Goal: Task Accomplishment & Management: Manage account settings

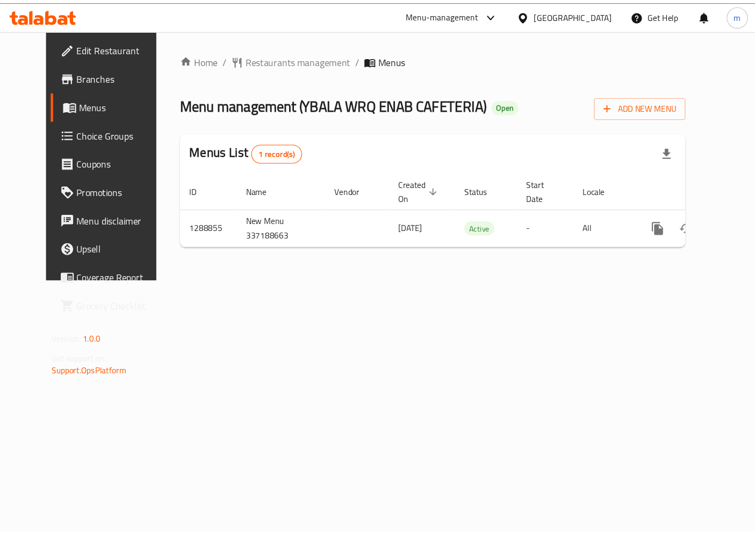
scroll to position [0, 4]
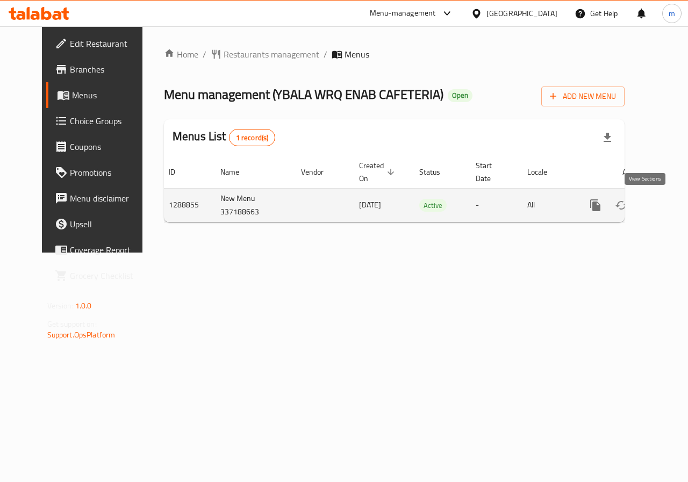
click at [667, 205] on icon "enhanced table" at bounding box center [673, 205] width 13 height 13
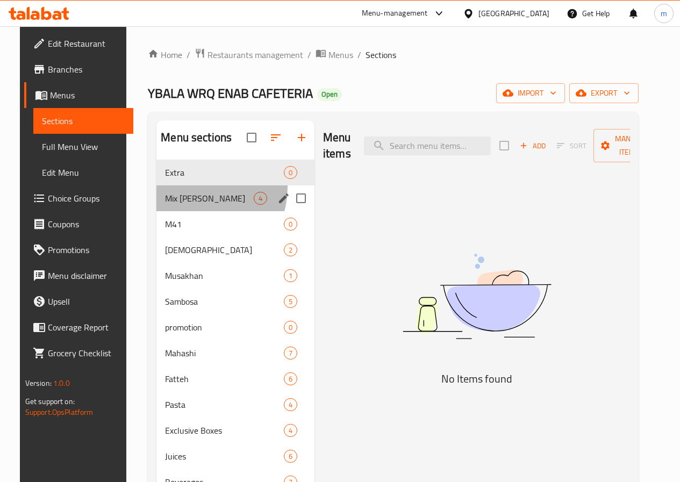
click at [185, 204] on div "Mix Mahashi 4" at bounding box center [235, 198] width 158 height 26
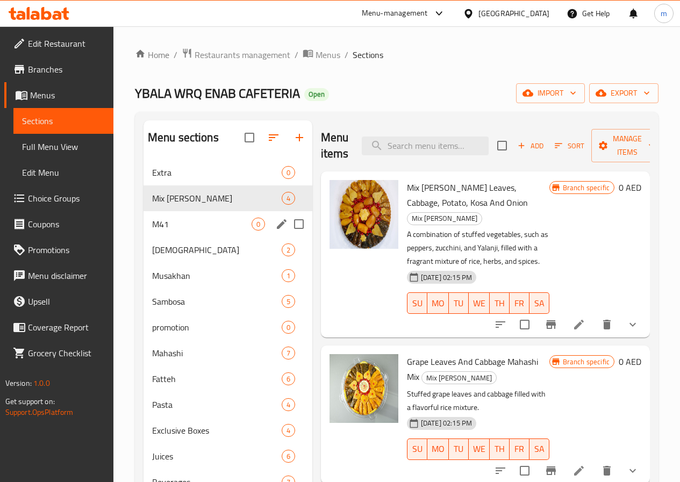
click at [177, 232] on div "M41 0" at bounding box center [228, 224] width 169 height 26
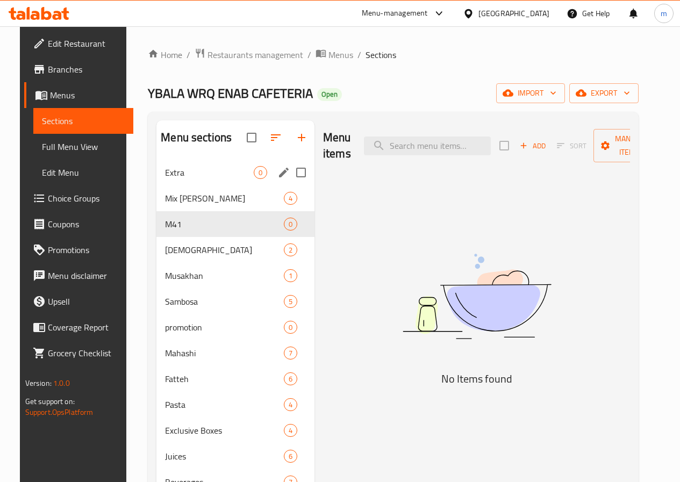
click at [171, 185] on div "Extra 0" at bounding box center [235, 173] width 158 height 26
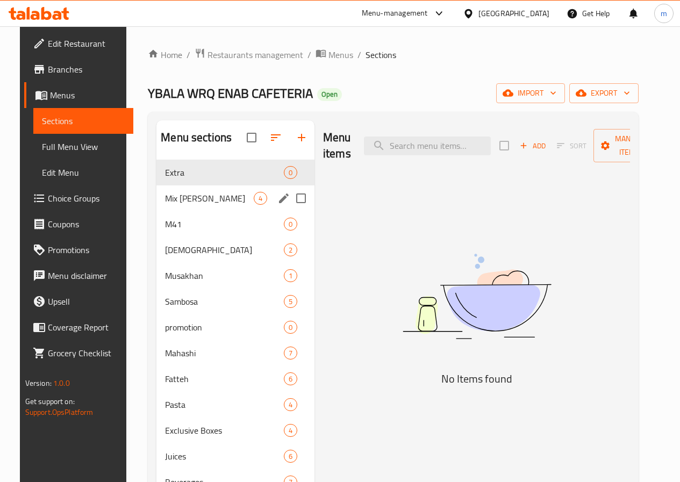
click at [170, 204] on div "Mix Mahashi 4" at bounding box center [235, 198] width 158 height 26
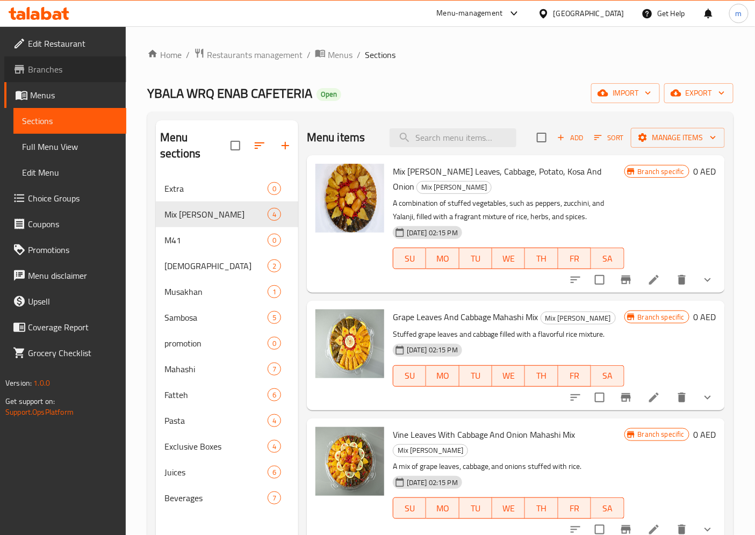
click at [54, 76] on span "Branches" at bounding box center [73, 69] width 90 height 13
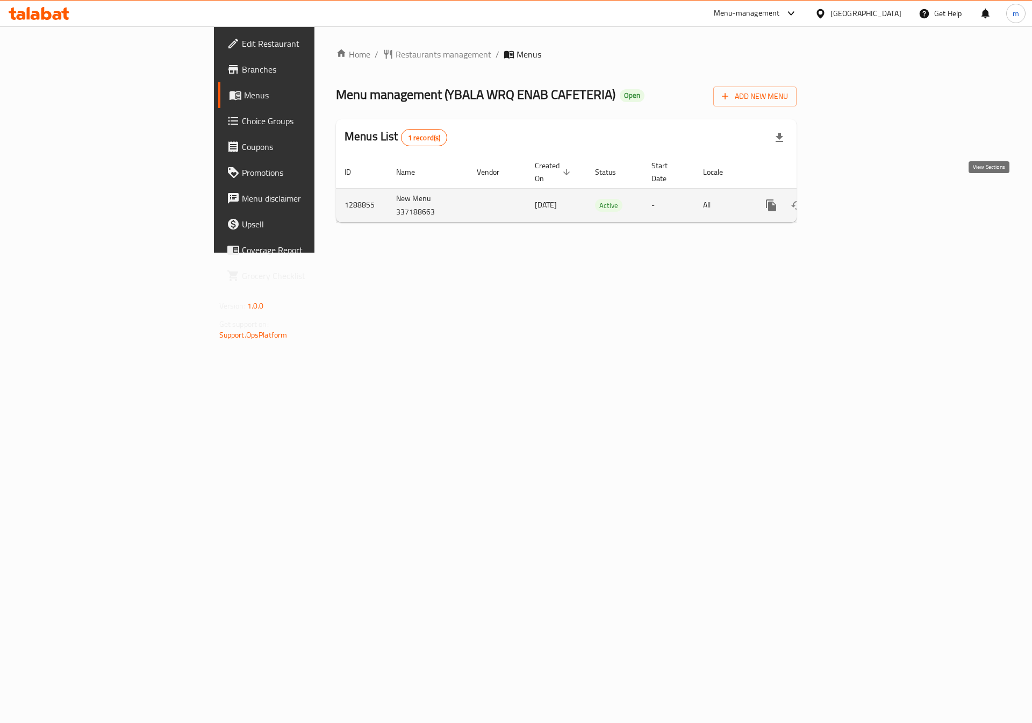
click at [855, 199] on icon "enhanced table" at bounding box center [848, 205] width 13 height 13
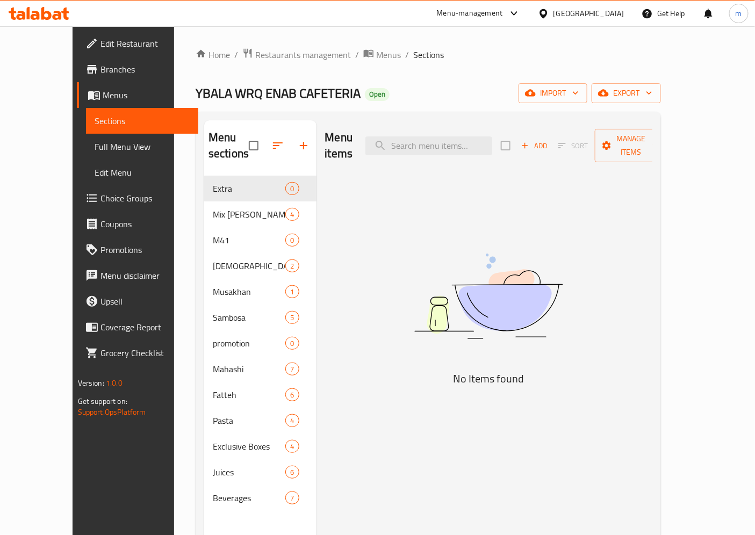
click at [101, 70] on span "Branches" at bounding box center [146, 69] width 90 height 13
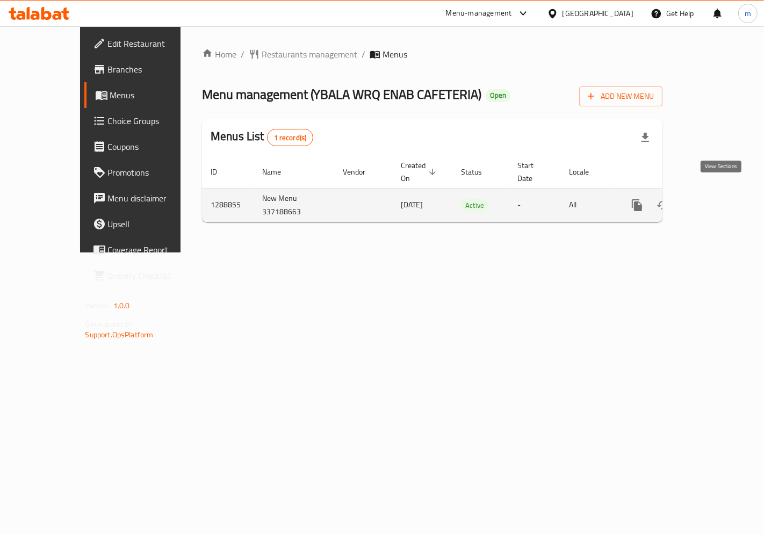
click at [712, 192] on link "enhanced table" at bounding box center [715, 205] width 26 height 26
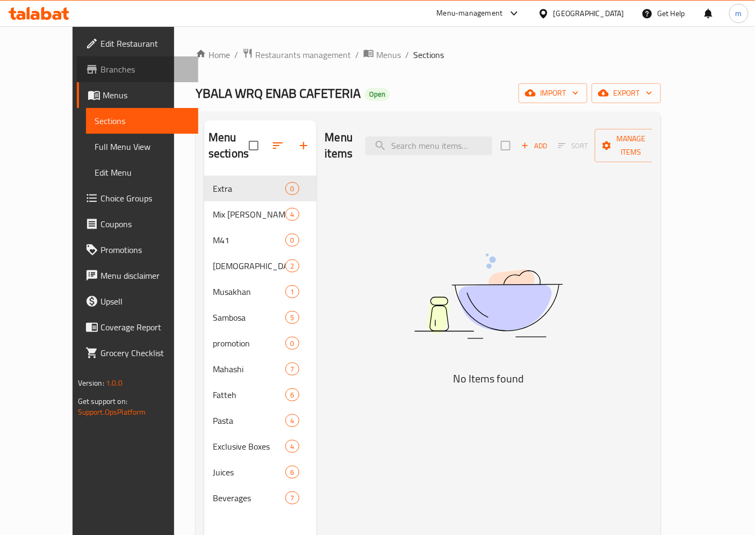
click at [101, 73] on span "Branches" at bounding box center [146, 69] width 90 height 13
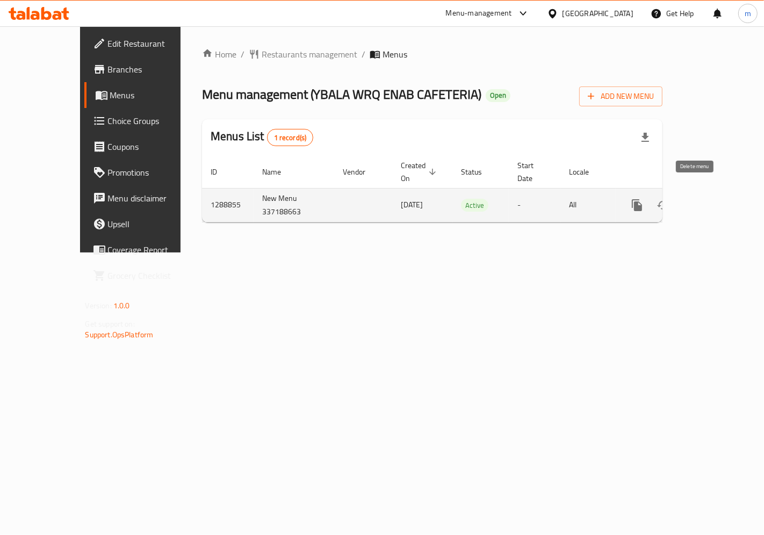
click at [711, 197] on link "enhanced table" at bounding box center [715, 205] width 26 height 26
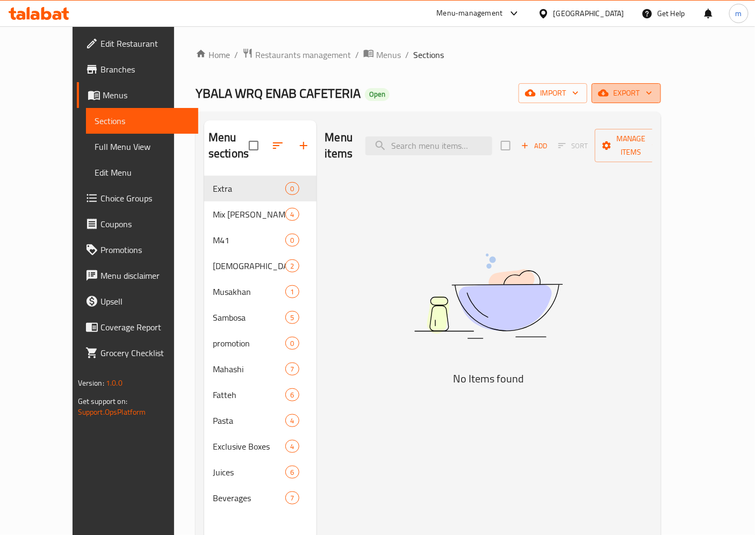
click at [653, 97] on span "export" at bounding box center [627, 93] width 52 height 13
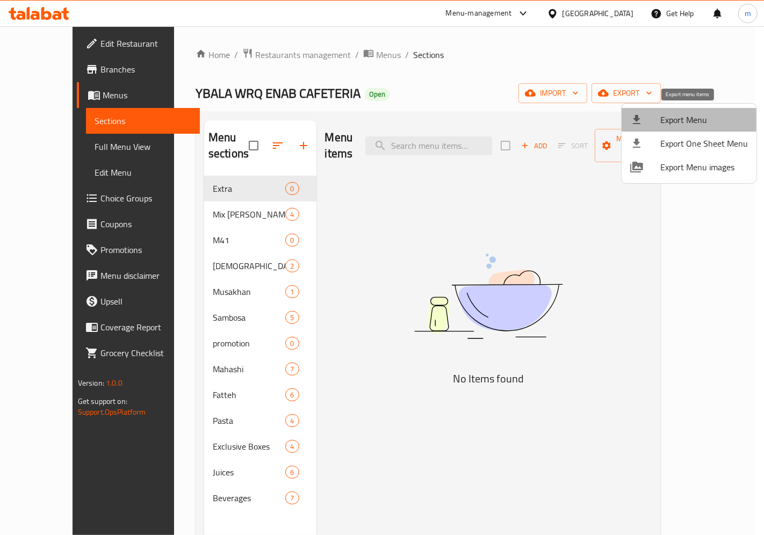
click at [703, 121] on span "Export Menu" at bounding box center [705, 119] width 88 height 13
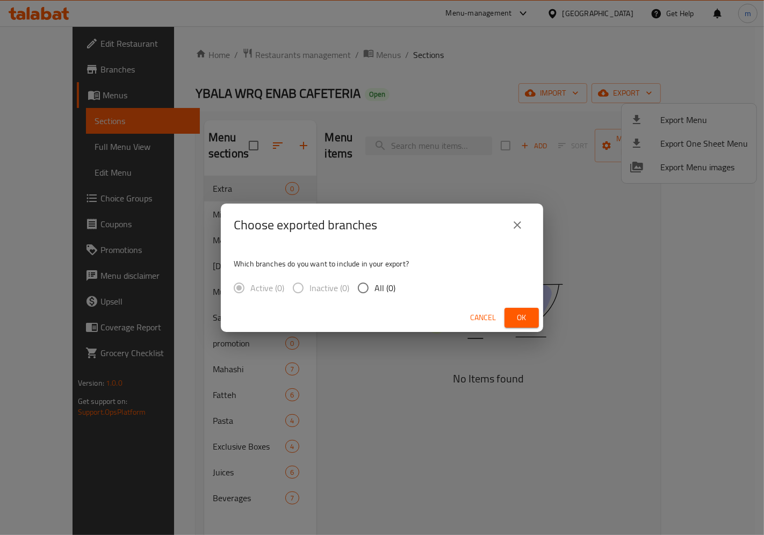
click at [361, 281] on input "All (0)" at bounding box center [363, 288] width 23 height 23
radio input "true"
click at [529, 315] on span "Ok" at bounding box center [521, 317] width 17 height 13
click at [526, 316] on span "Ok" at bounding box center [521, 317] width 17 height 13
click at [515, 312] on span "Ok" at bounding box center [521, 317] width 17 height 13
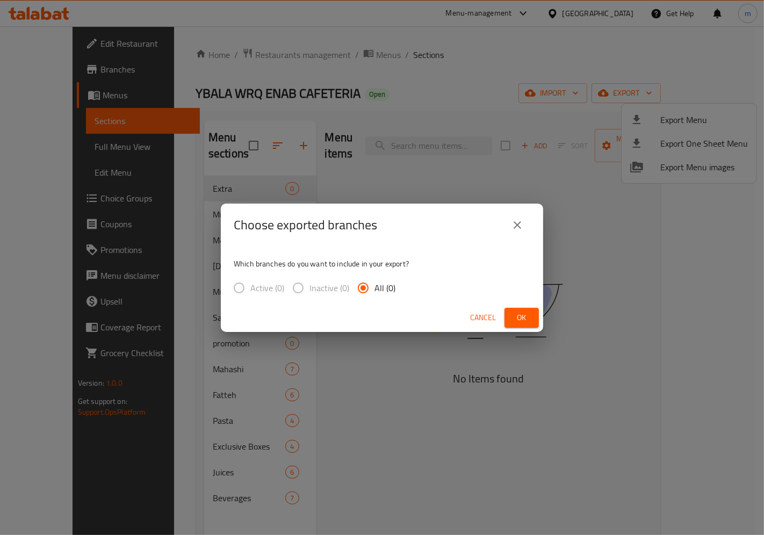
click at [519, 320] on span "Ok" at bounding box center [521, 317] width 17 height 13
click at [519, 223] on icon "close" at bounding box center [518, 225] width 8 height 8
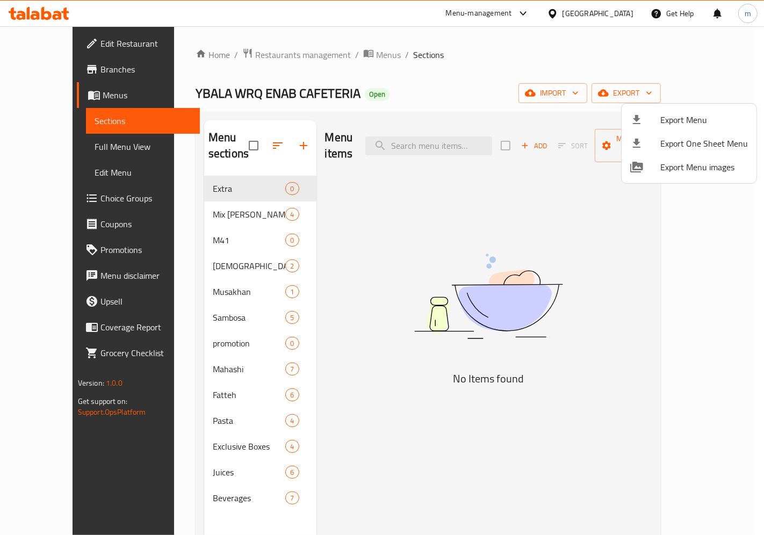
click at [235, 137] on div at bounding box center [382, 267] width 764 height 535
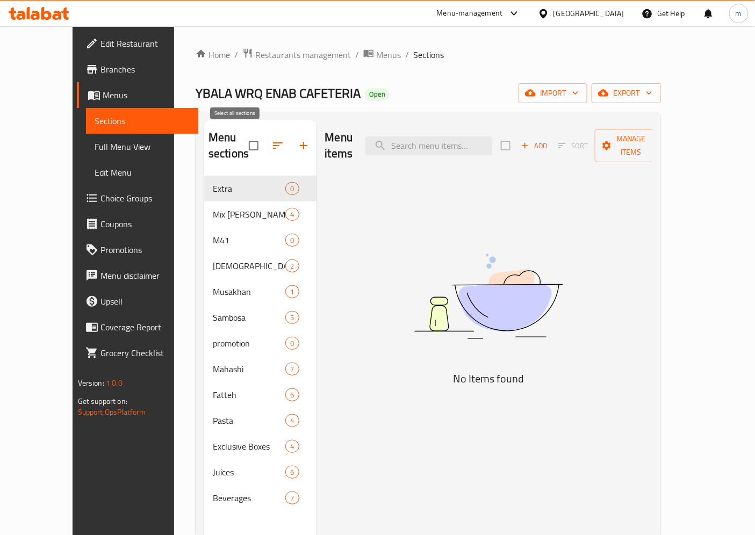
click at [242, 140] on input "checkbox" at bounding box center [253, 145] width 23 height 23
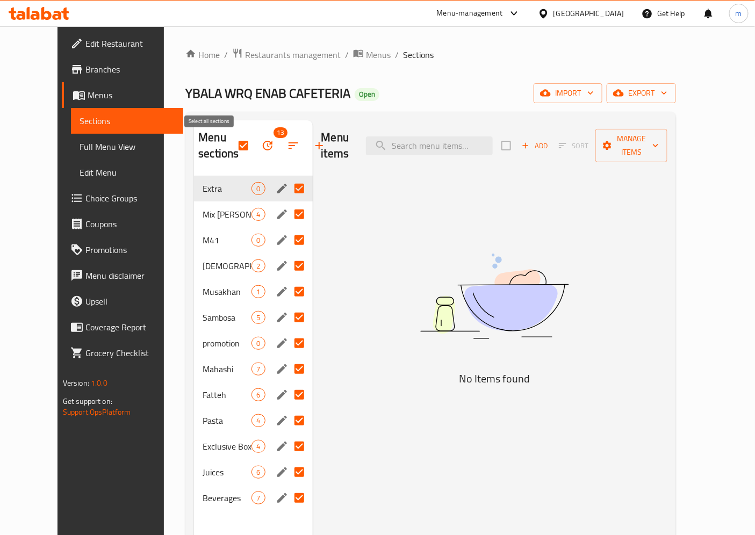
click at [232, 149] on input "checkbox" at bounding box center [243, 145] width 23 height 23
checkbox input "false"
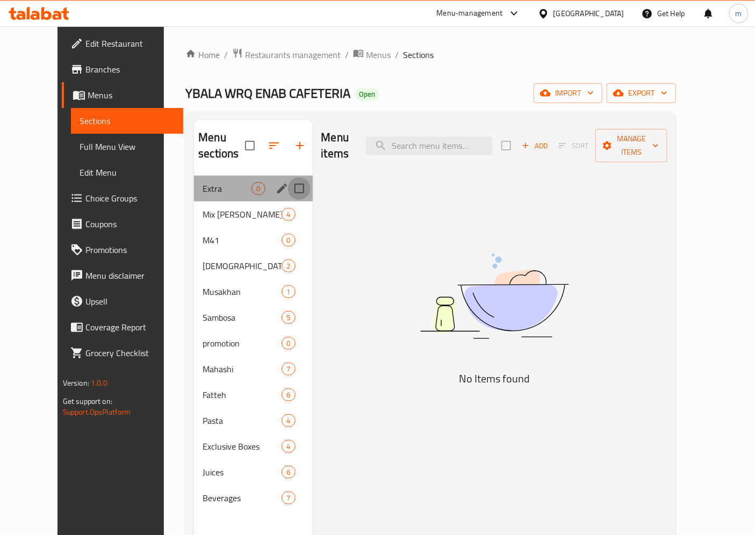
click at [288, 177] on input "Menu sections" at bounding box center [299, 188] width 23 height 23
checkbox input "true"
click at [288, 190] on input "Menu sections" at bounding box center [299, 188] width 23 height 23
click at [207, 205] on div "Mix Mahashi 4" at bounding box center [253, 215] width 118 height 26
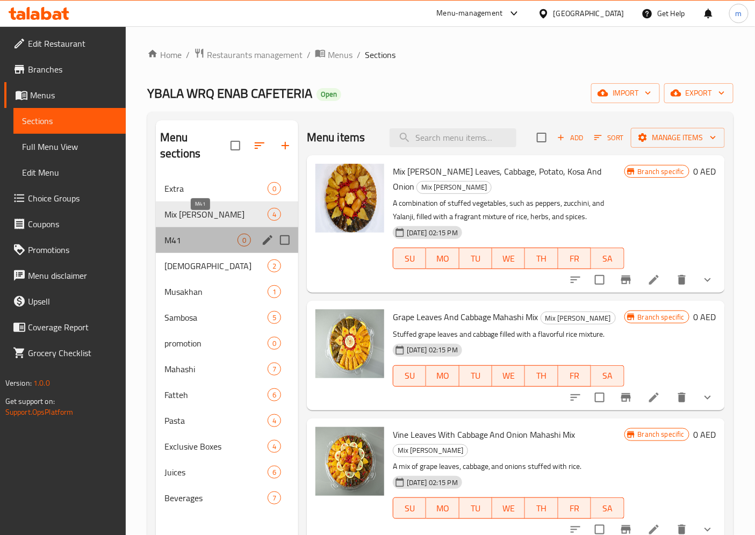
click at [215, 234] on span "M41" at bounding box center [201, 240] width 73 height 13
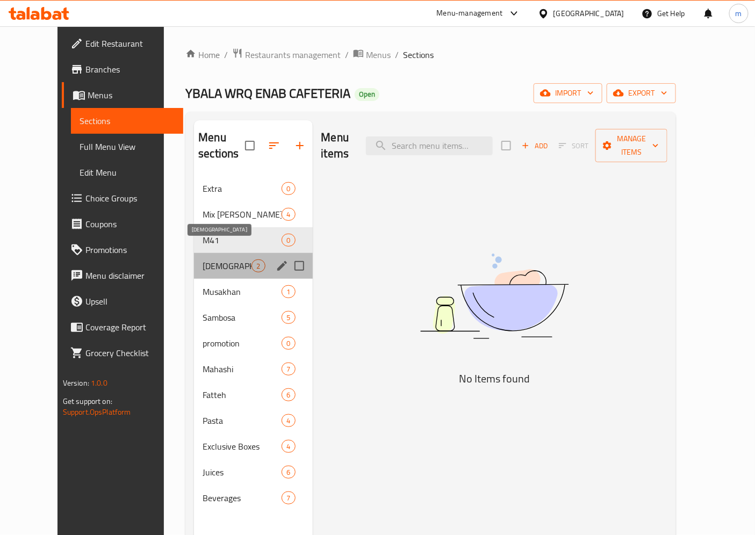
click at [213, 260] on span "[DEMOGRAPHIC_DATA]" at bounding box center [227, 266] width 49 height 13
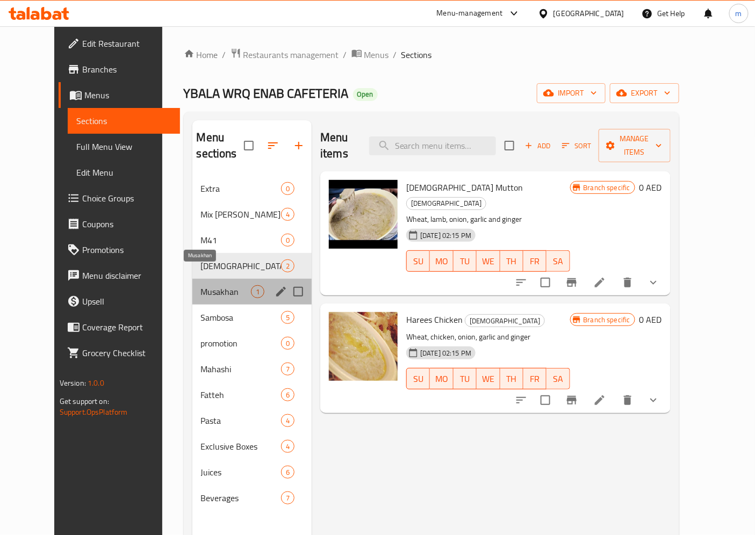
click at [213, 285] on span "Musakhan" at bounding box center [226, 291] width 50 height 13
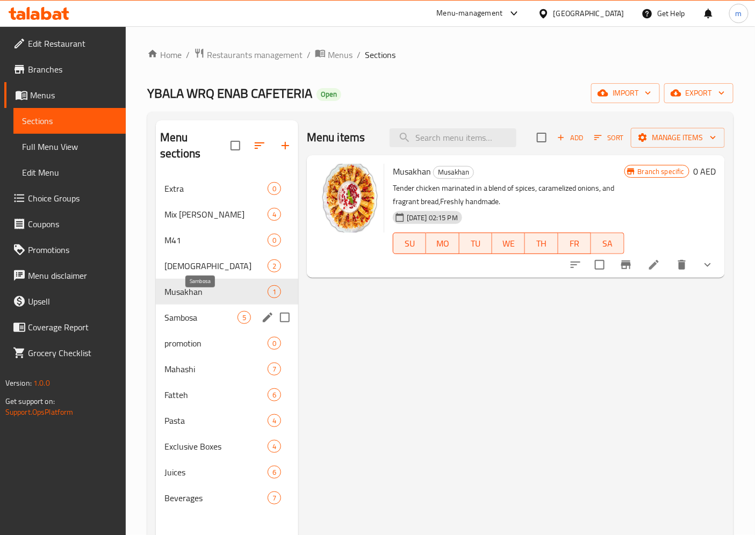
click at [219, 311] on span "Sambosa" at bounding box center [201, 317] width 73 height 13
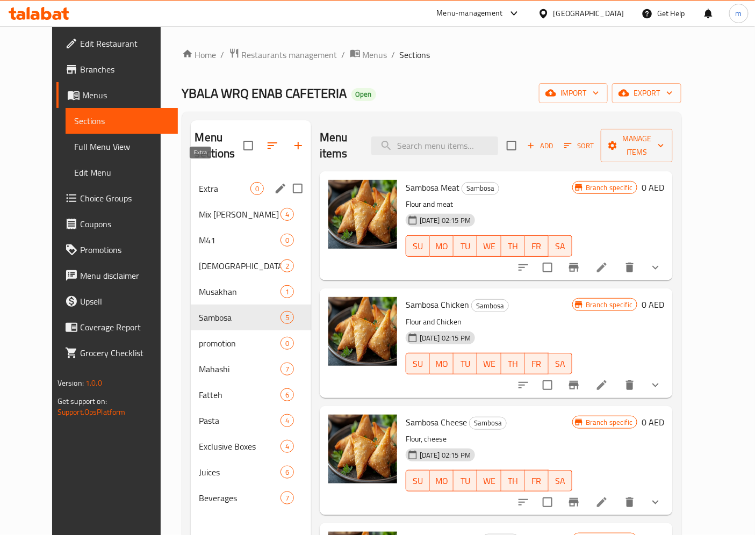
click at [219, 182] on span "Extra" at bounding box center [224, 188] width 51 height 13
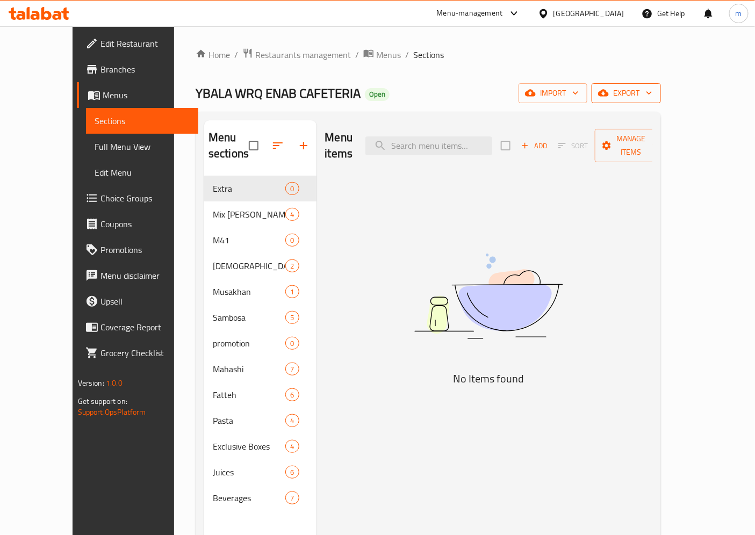
click at [653, 92] on span "export" at bounding box center [627, 93] width 52 height 13
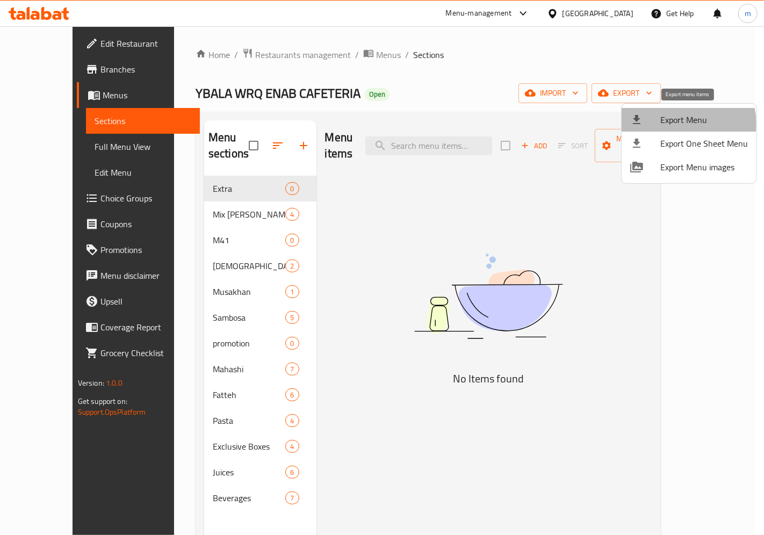
click at [675, 124] on span "Export Menu" at bounding box center [705, 119] width 88 height 13
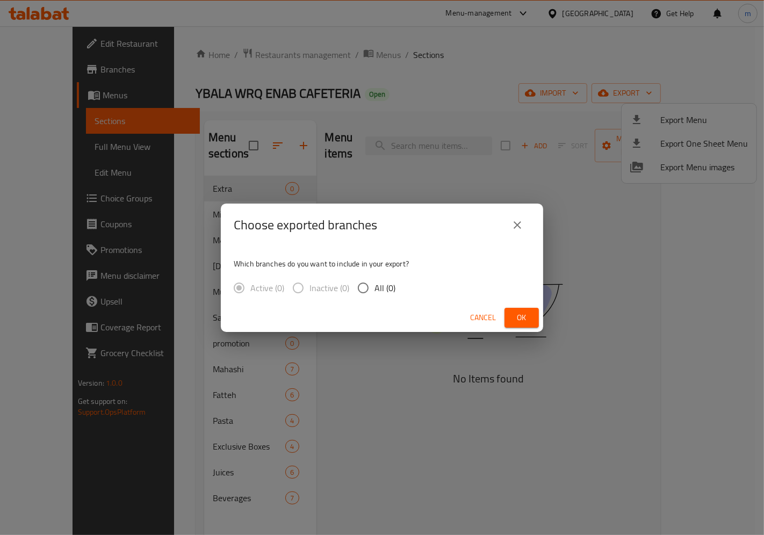
click at [353, 285] on input "All (0)" at bounding box center [363, 288] width 23 height 23
radio input "true"
click at [511, 237] on button "close" at bounding box center [518, 225] width 26 height 26
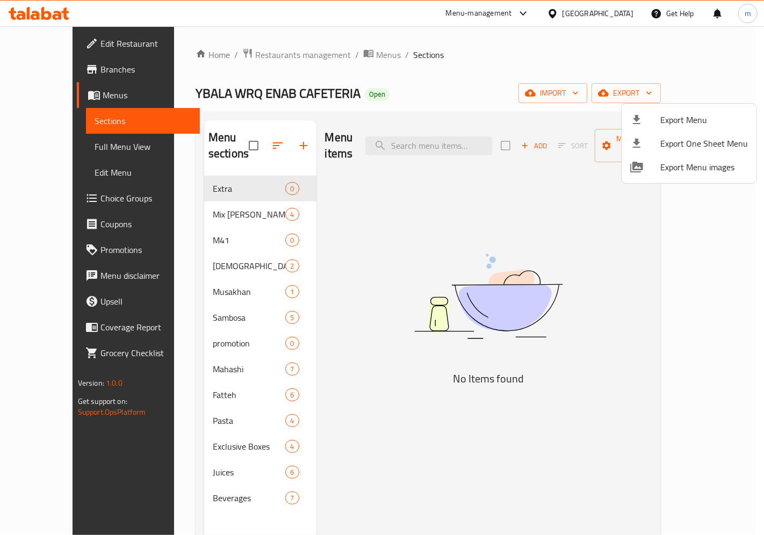
click at [482, 90] on div at bounding box center [382, 267] width 764 height 535
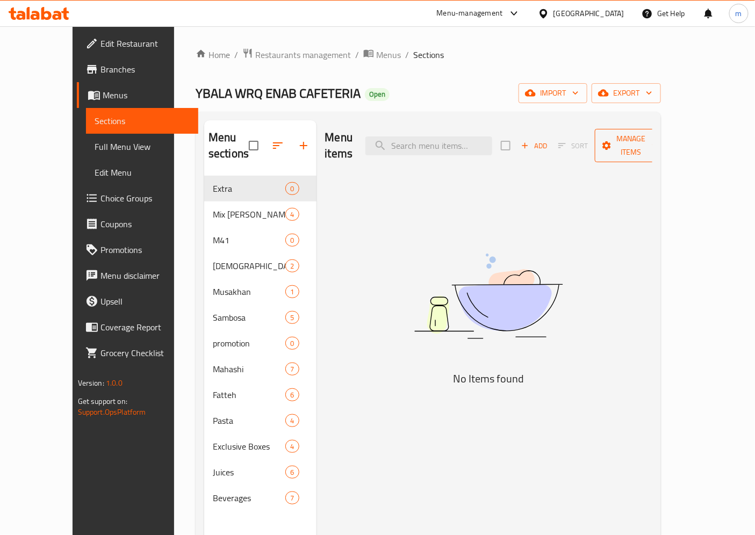
click at [659, 140] on span "Manage items" at bounding box center [631, 145] width 55 height 27
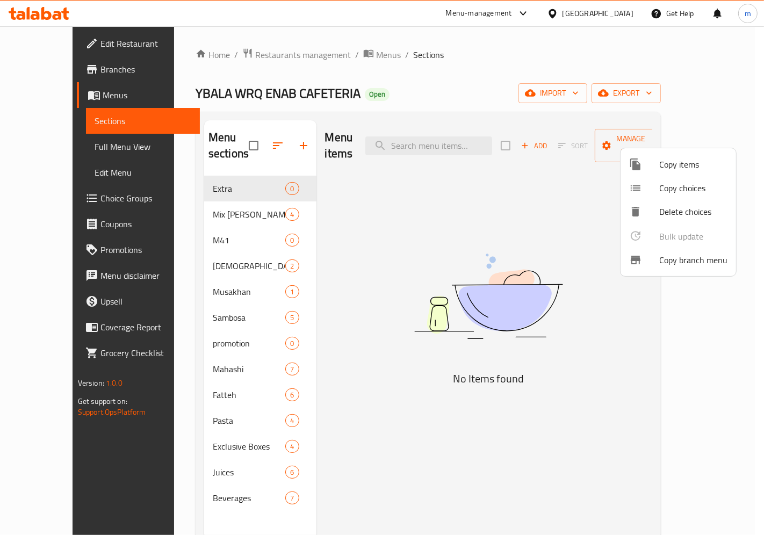
click at [673, 266] on span "Copy branch menu" at bounding box center [694, 260] width 68 height 13
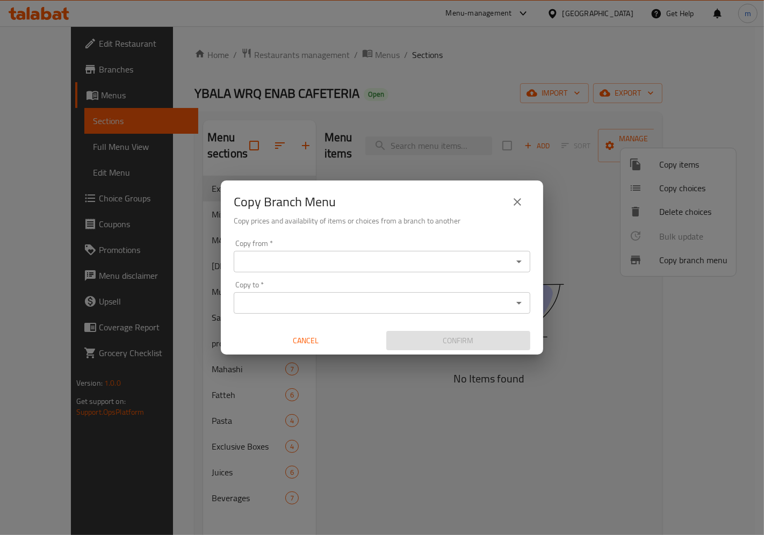
click at [361, 270] on div "Copy from *" at bounding box center [382, 262] width 297 height 22
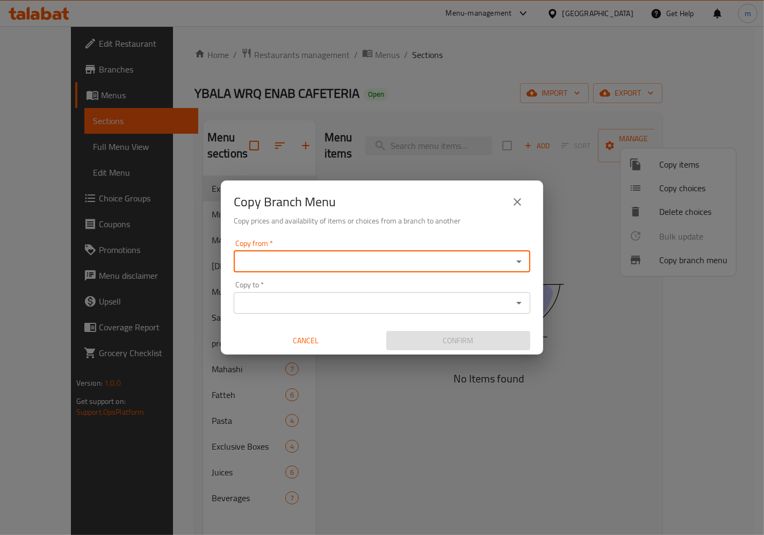
paste input "763738"
click at [360, 312] on div "Copy to *" at bounding box center [382, 303] width 297 height 22
type input "763738"
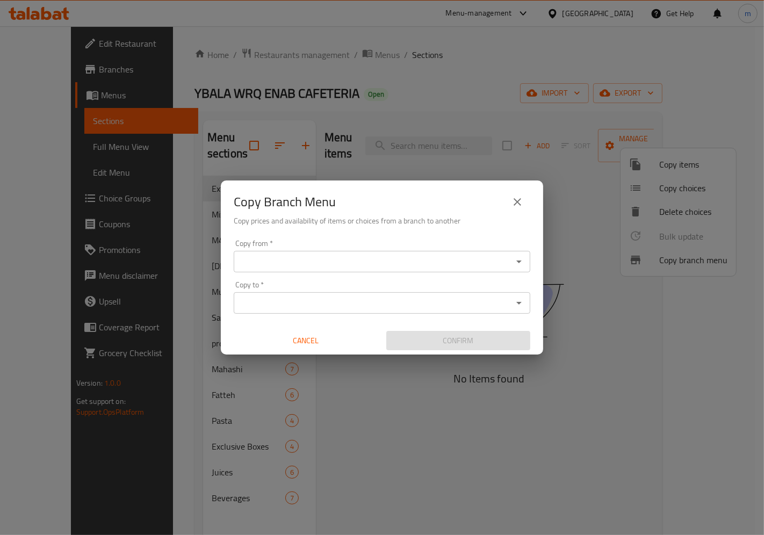
click at [371, 275] on div "Copy from   * Copy from * Copy to   * Copy to * Cancel Confirm" at bounding box center [382, 295] width 323 height 120
click at [372, 266] on input "Copy from   *" at bounding box center [373, 261] width 273 height 15
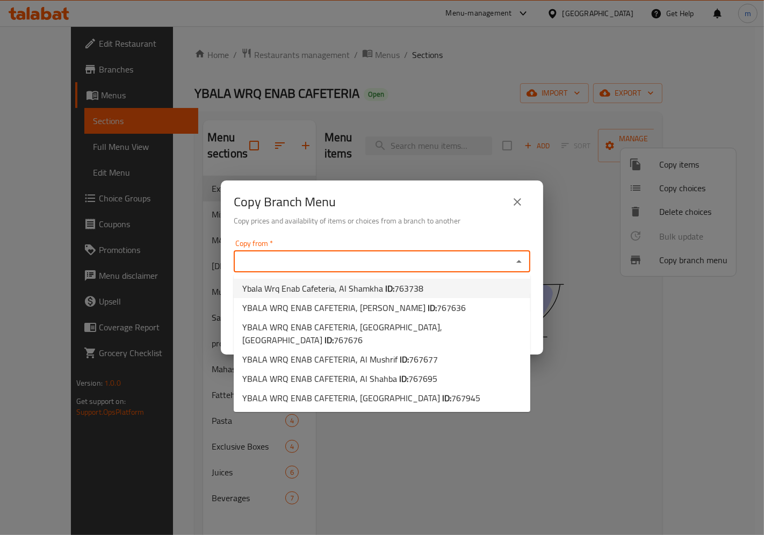
paste input "763738"
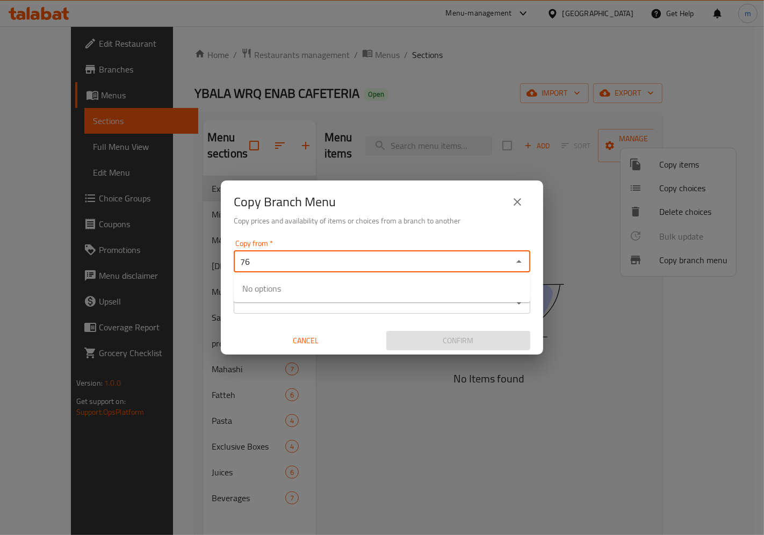
type input "7"
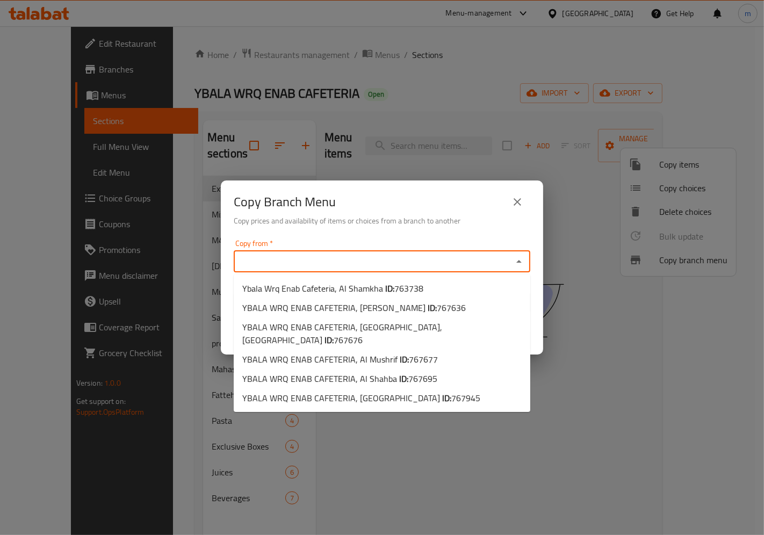
paste input "763738"
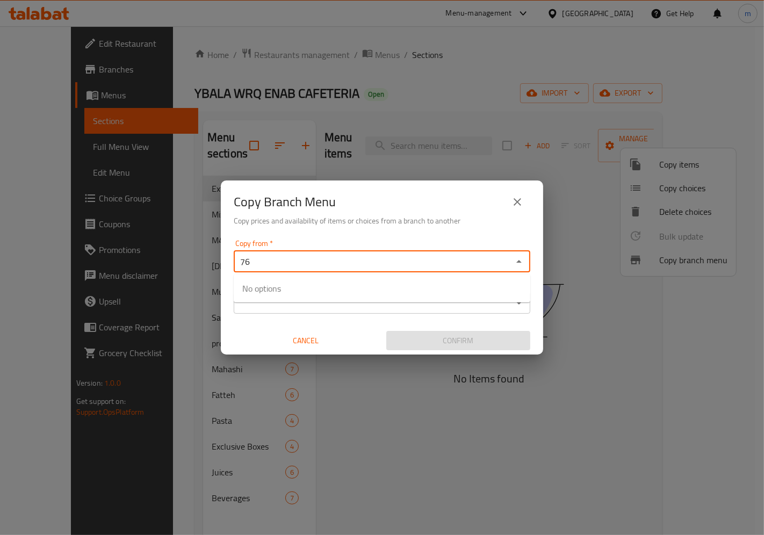
type input "7"
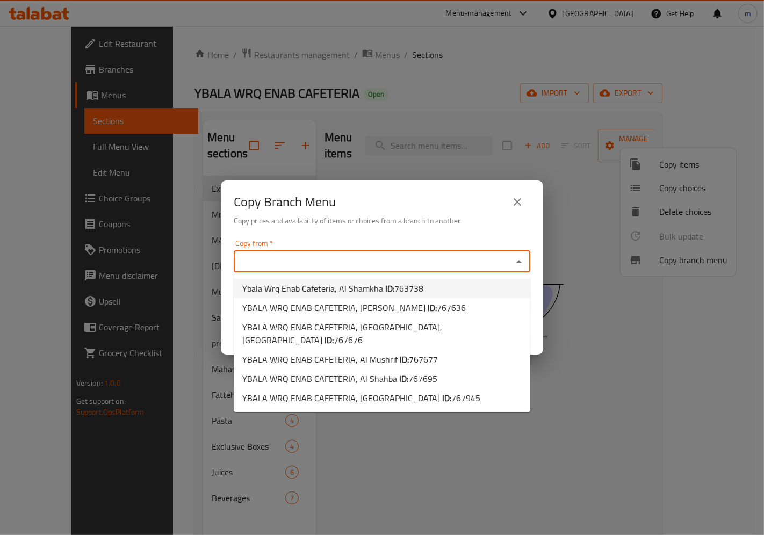
click at [388, 285] on b "ID:" at bounding box center [389, 289] width 9 height 16
type input "Ybala Wrq Enab Cafeteria, Al Shamkha"
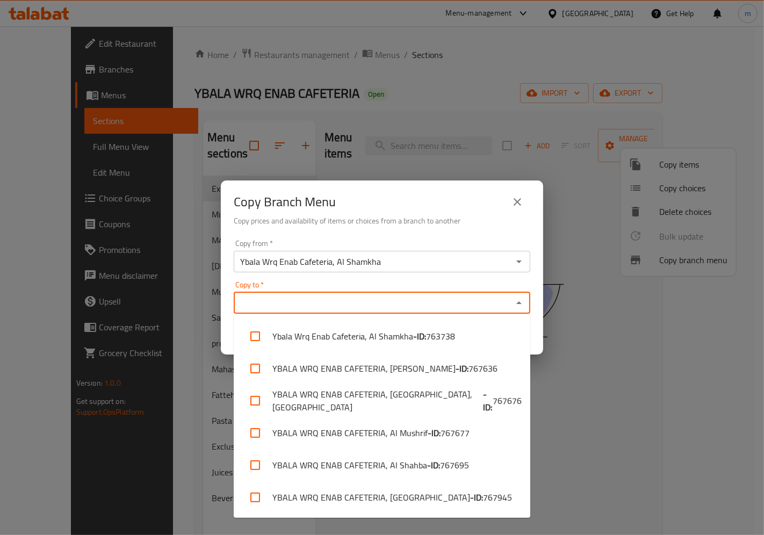
click at [380, 310] on input "Copy to   *" at bounding box center [373, 303] width 273 height 15
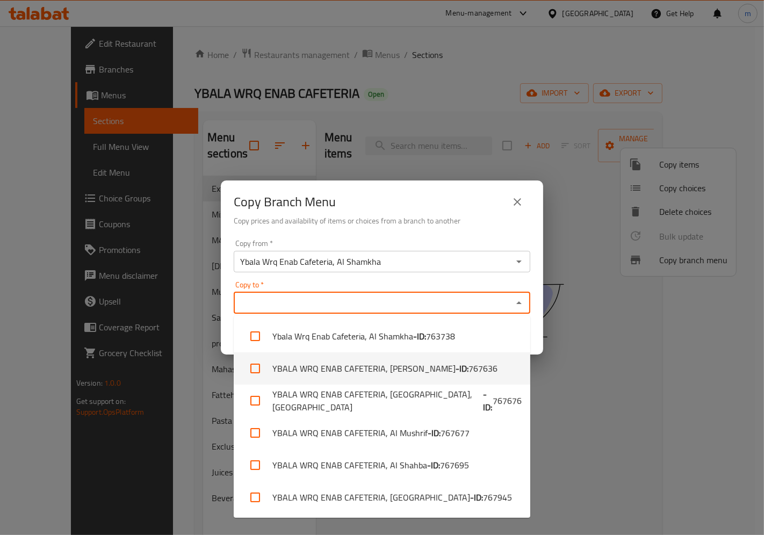
click at [469, 369] on span "767636" at bounding box center [483, 368] width 29 height 13
checkbox input "true"
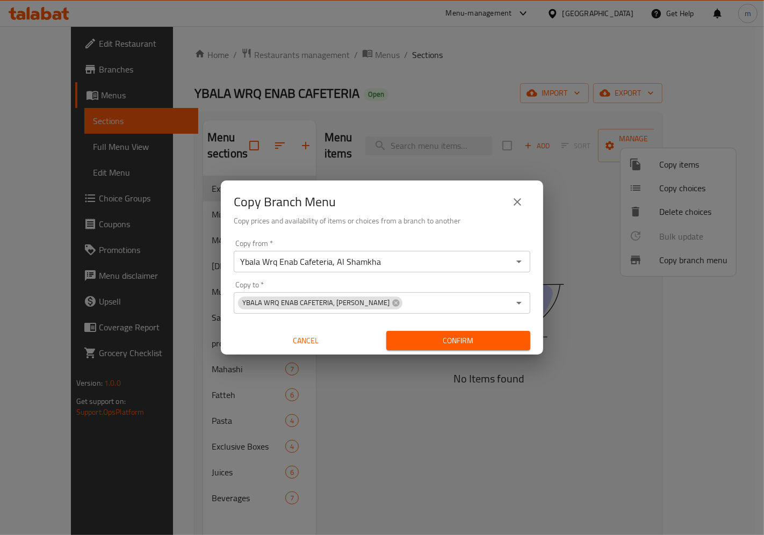
click at [616, 328] on div "Copy Branch Menu Copy prices and availability of items or choices from a branch…" at bounding box center [382, 267] width 764 height 535
click at [502, 339] on span "Confirm" at bounding box center [458, 340] width 127 height 13
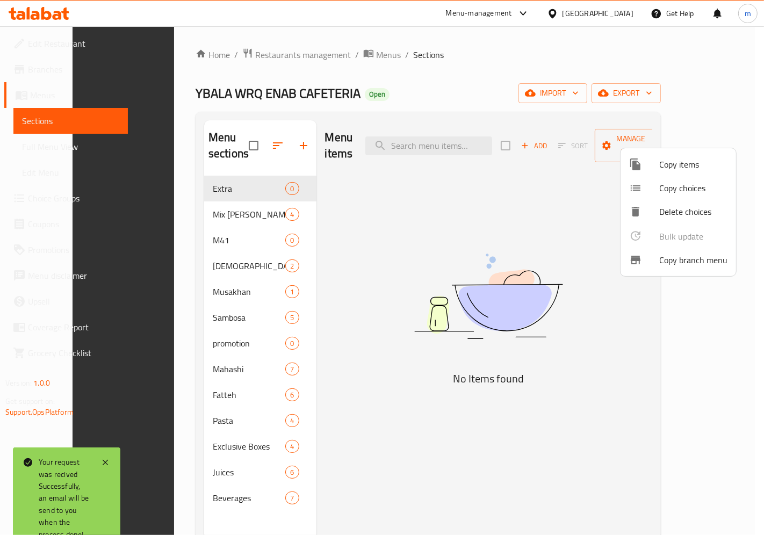
scroll to position [151, 0]
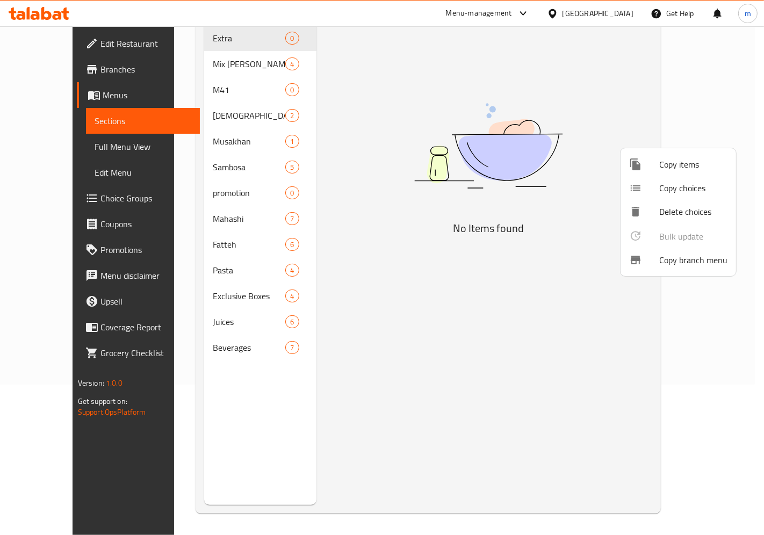
click at [461, 239] on div at bounding box center [382, 267] width 764 height 535
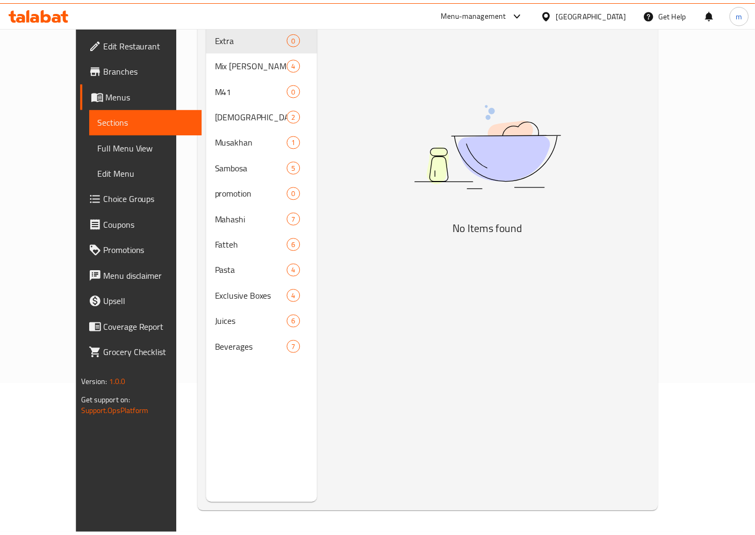
scroll to position [0, 0]
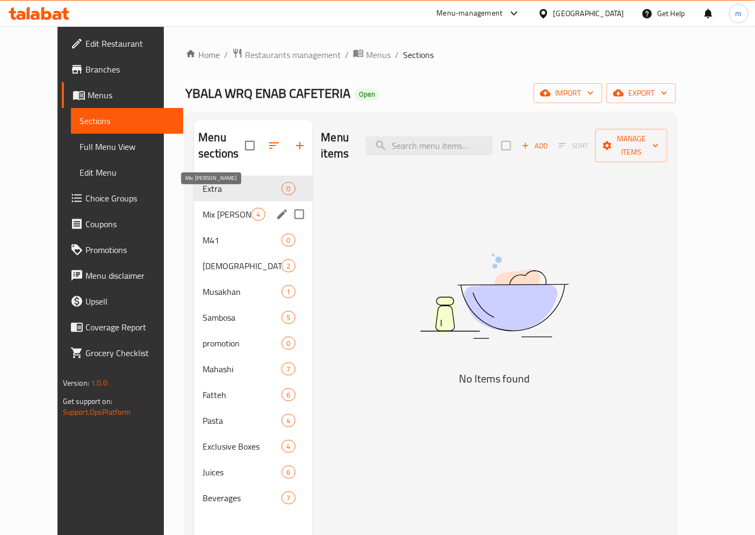
click at [203, 208] on span "Mix Mahashi" at bounding box center [227, 214] width 49 height 13
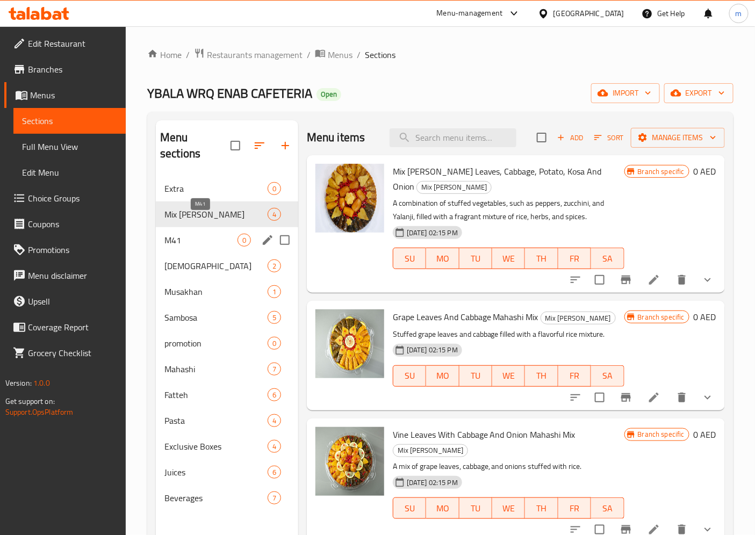
click at [211, 234] on span "M41" at bounding box center [201, 240] width 73 height 13
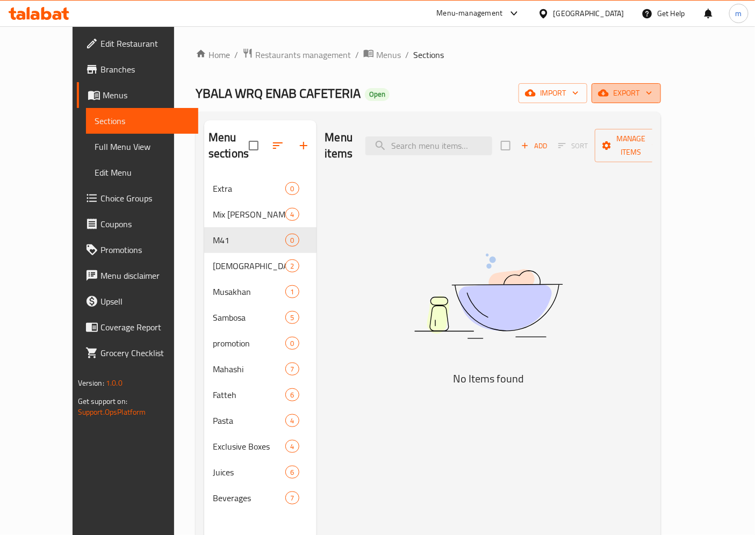
click at [653, 95] on span "export" at bounding box center [627, 93] width 52 height 13
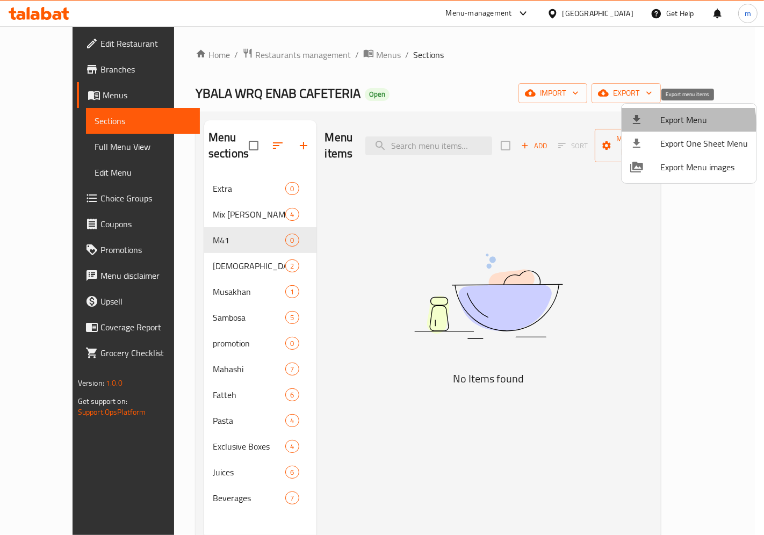
click at [678, 124] on span "Export Menu" at bounding box center [705, 119] width 88 height 13
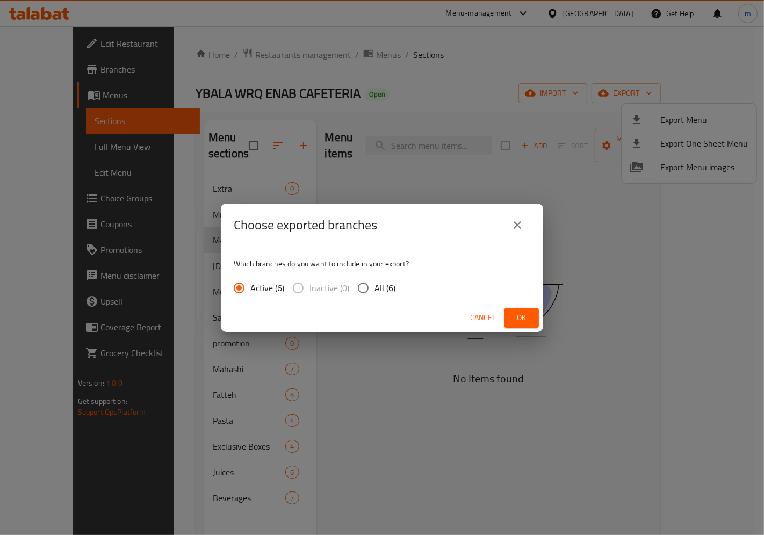
click at [375, 282] on span "All (6)" at bounding box center [385, 288] width 21 height 13
click at [374, 282] on input "All (6)" at bounding box center [363, 288] width 23 height 23
radio input "true"
click at [520, 316] on span "Ok" at bounding box center [521, 317] width 17 height 13
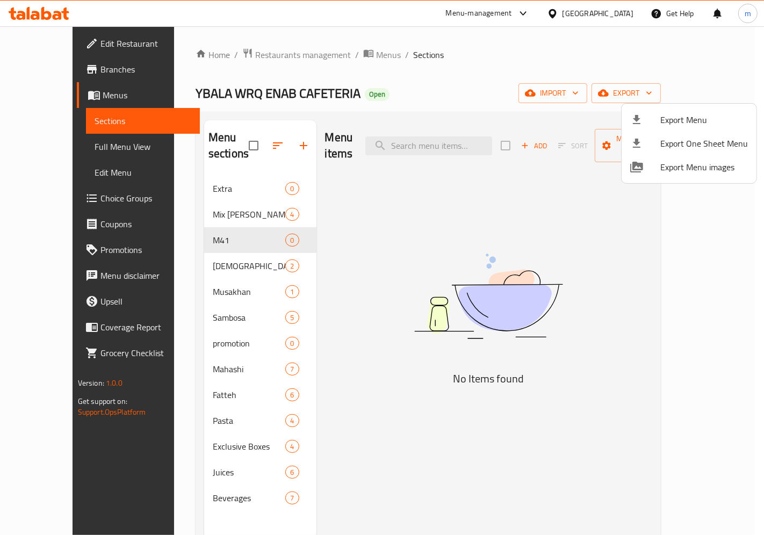
click at [380, 298] on div at bounding box center [382, 267] width 764 height 535
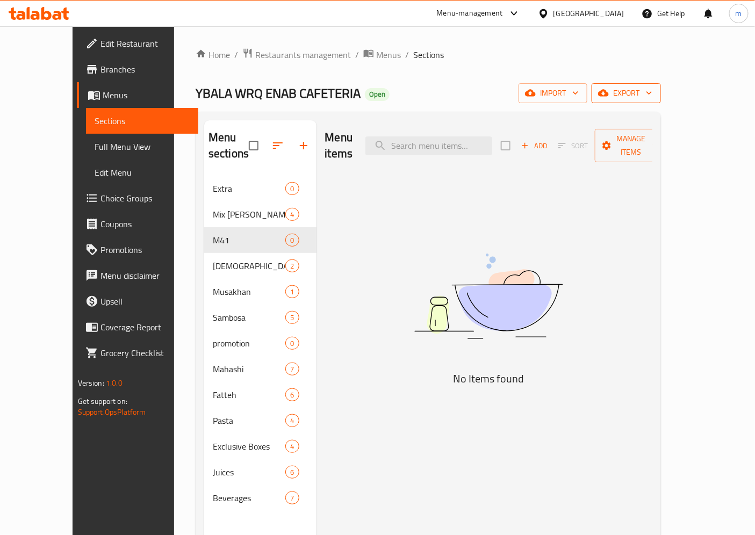
click at [609, 89] on icon "button" at bounding box center [603, 93] width 11 height 11
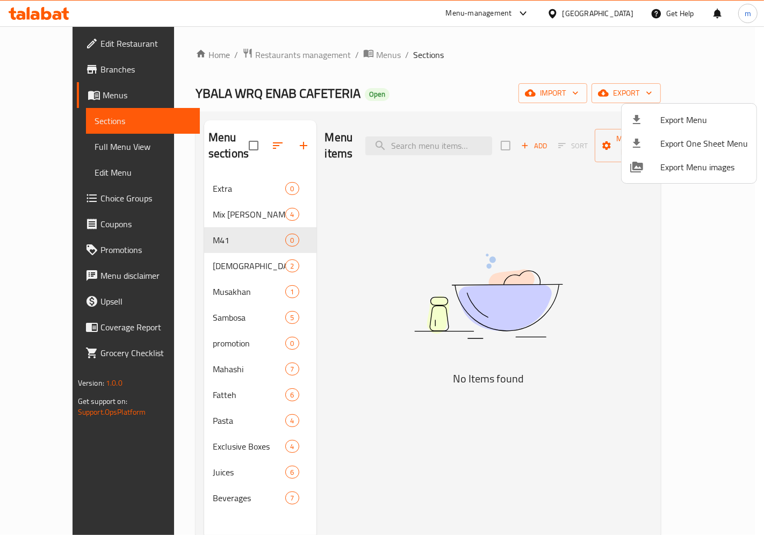
click at [503, 239] on div at bounding box center [382, 267] width 764 height 535
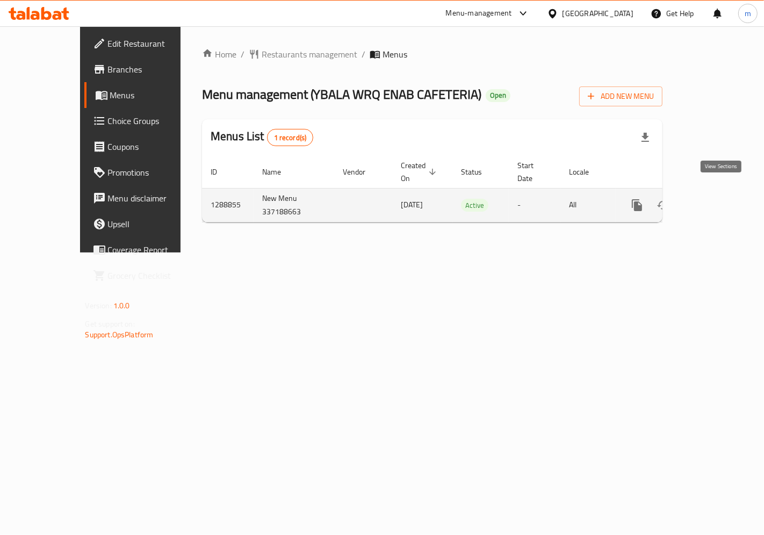
click at [718, 201] on link "enhanced table" at bounding box center [715, 205] width 26 height 26
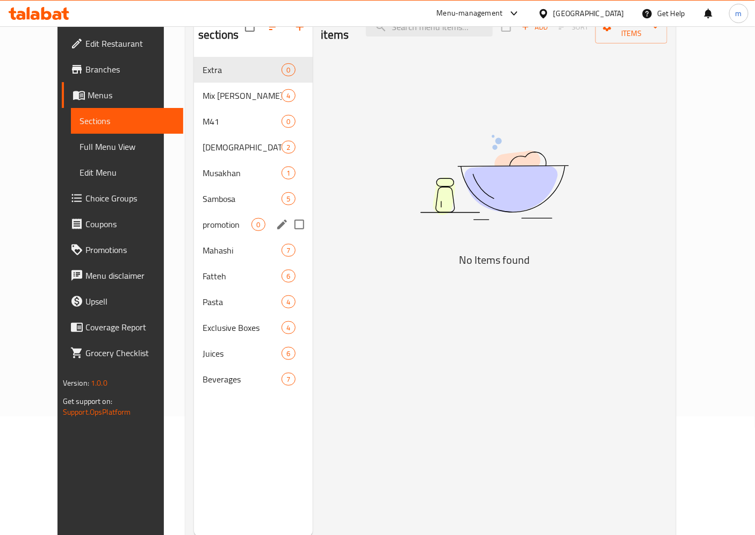
scroll to position [119, 0]
click at [194, 82] on div "Mix Mahashi 4" at bounding box center [253, 95] width 118 height 26
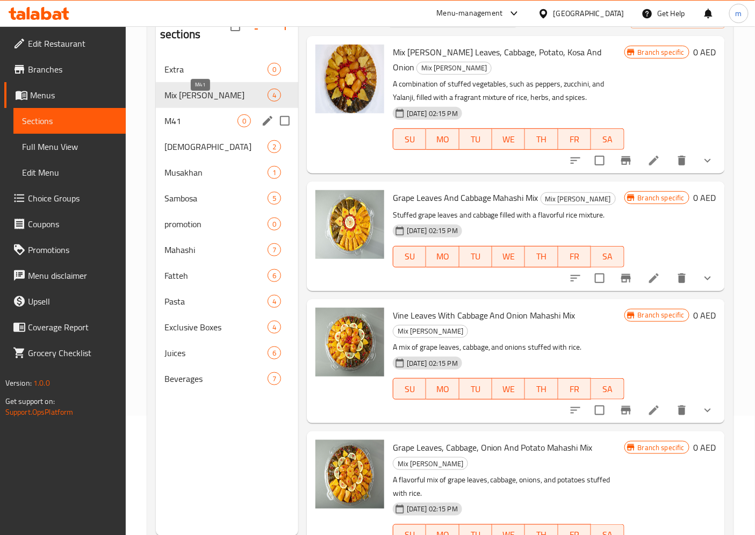
click at [189, 115] on span "M41" at bounding box center [201, 121] width 73 height 13
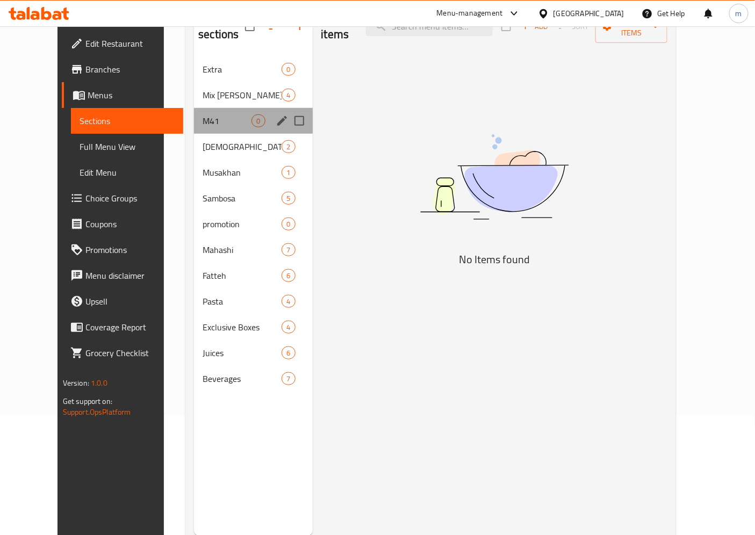
click at [194, 113] on div "M41 0" at bounding box center [253, 121] width 118 height 26
click at [203, 140] on span "[DEMOGRAPHIC_DATA]" at bounding box center [227, 146] width 49 height 13
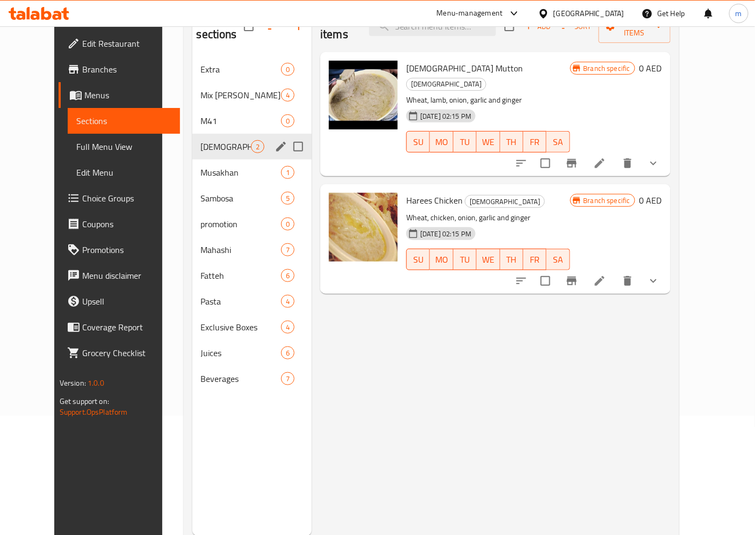
click at [192, 141] on div "Harees 2" at bounding box center [252, 147] width 120 height 26
click at [201, 166] on span "Musakhan" at bounding box center [226, 172] width 50 height 13
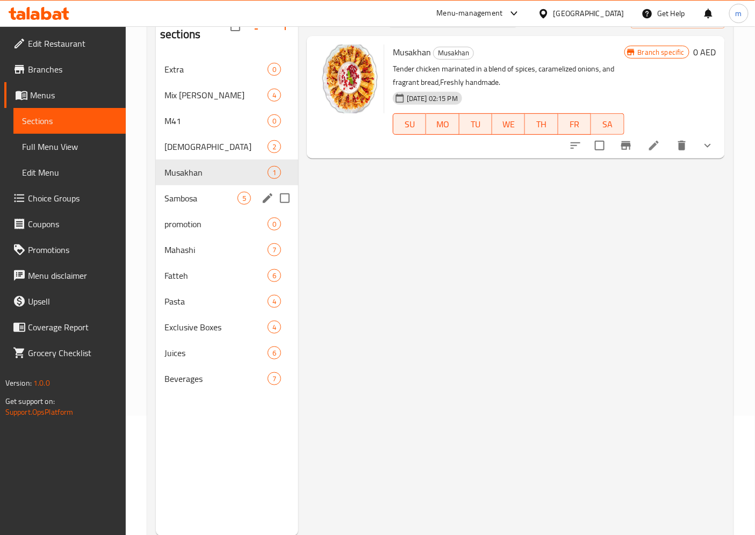
click at [186, 192] on span "Sambosa" at bounding box center [201, 198] width 73 height 13
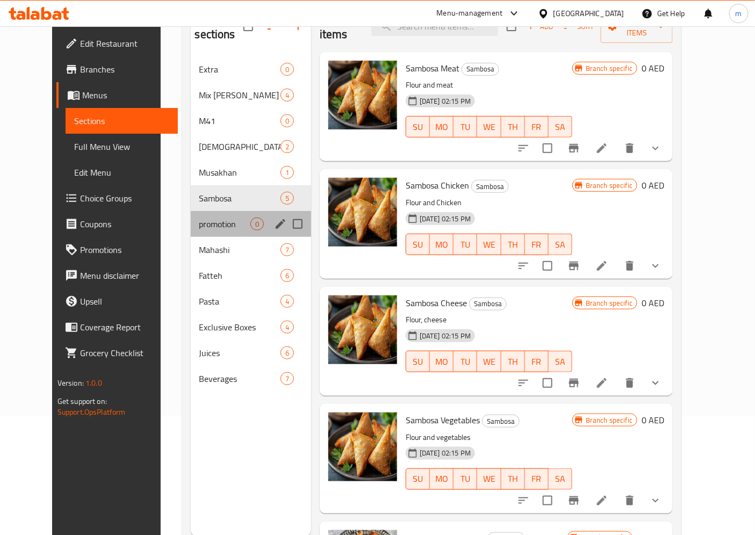
click at [191, 211] on div "promotion 0" at bounding box center [251, 224] width 120 height 26
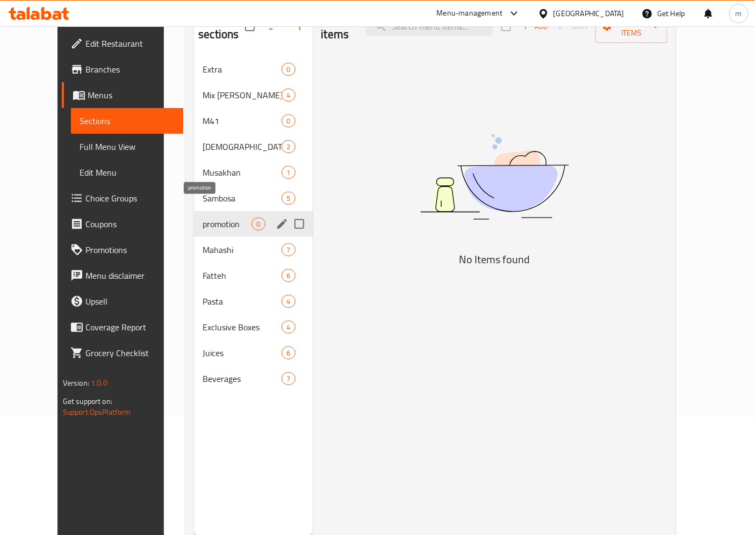
click at [203, 218] on span "promotion" at bounding box center [227, 224] width 49 height 13
click at [203, 244] on span "Mahashi" at bounding box center [227, 250] width 49 height 13
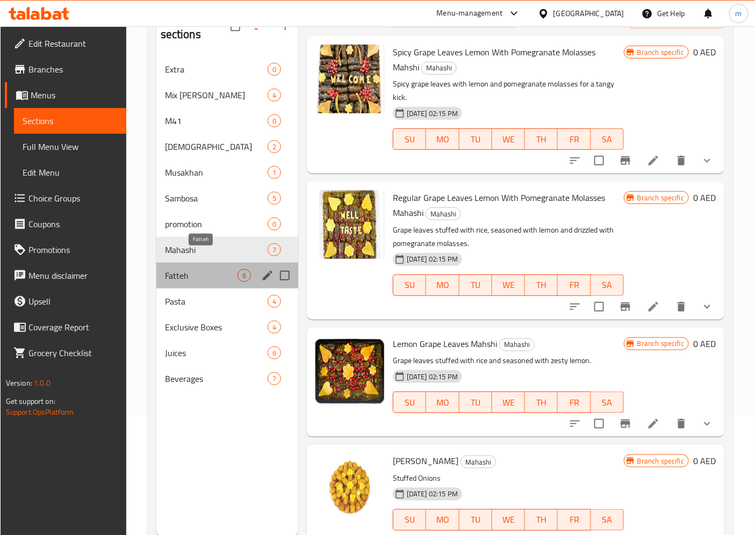
click at [172, 269] on span "Fatteh" at bounding box center [201, 275] width 73 height 13
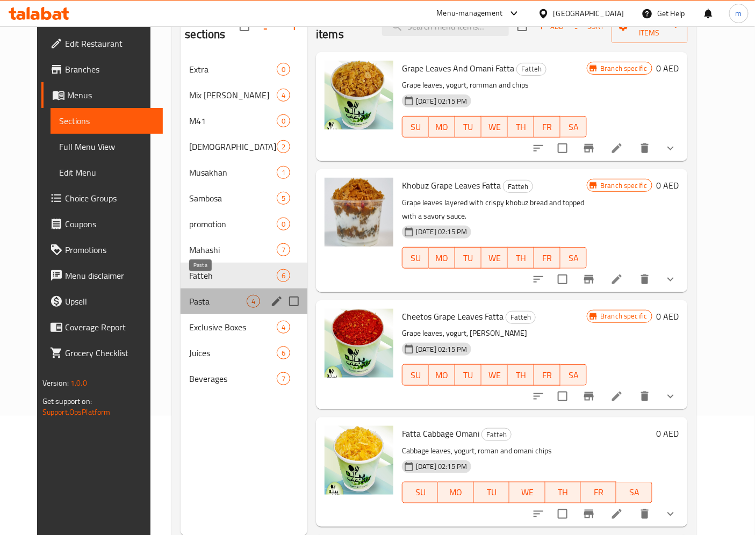
click at [189, 295] on span "Pasta" at bounding box center [218, 301] width 58 height 13
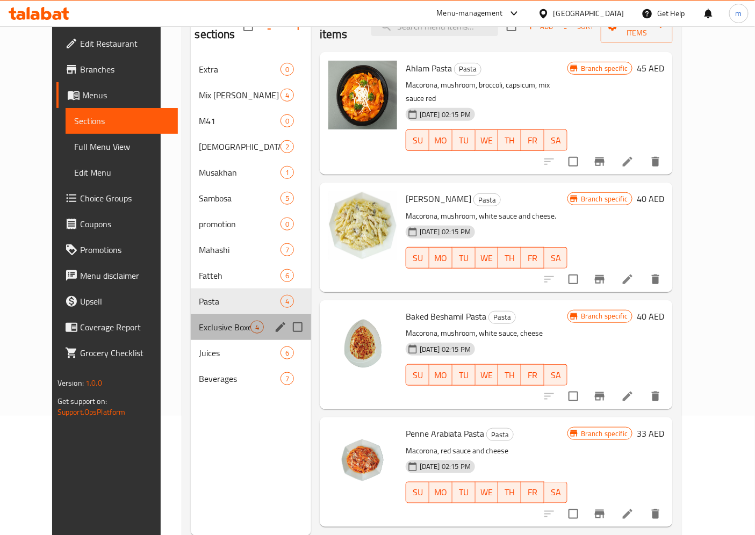
click at [191, 314] on div "Exclusive Boxes 4" at bounding box center [251, 327] width 120 height 26
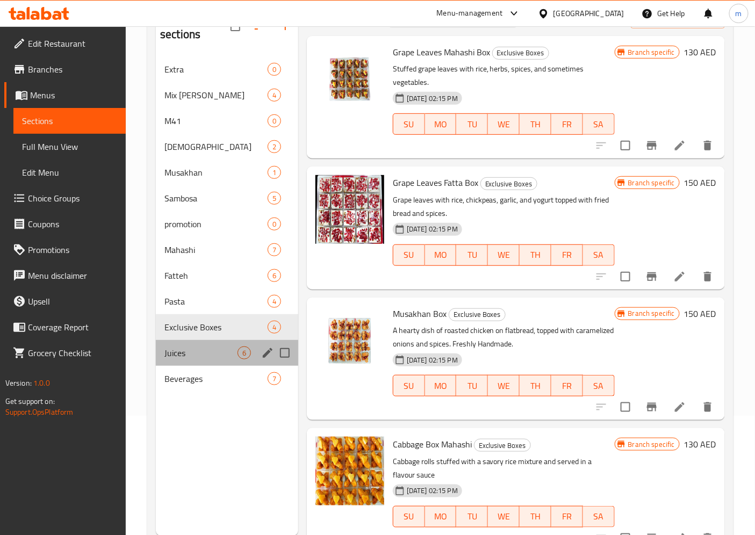
click at [170, 340] on div "Juices 6" at bounding box center [227, 353] width 142 height 26
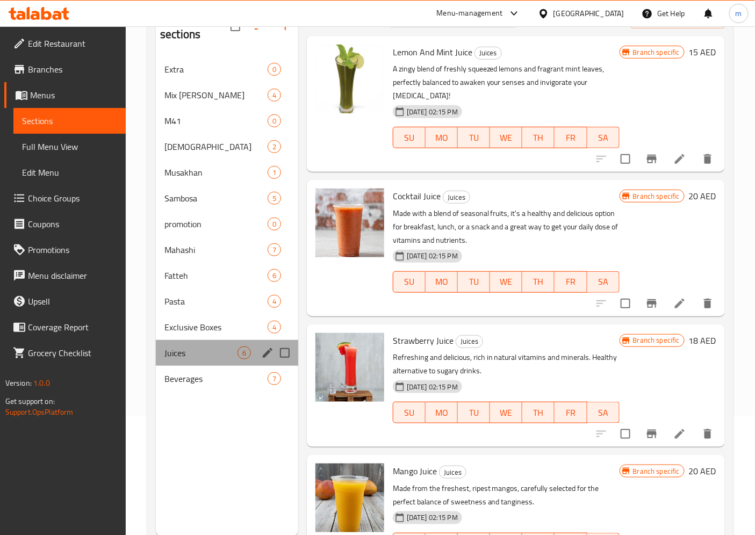
click at [172, 340] on div "Juices 6" at bounding box center [227, 353] width 142 height 26
click at [181, 366] on div "Beverages 7" at bounding box center [227, 379] width 142 height 26
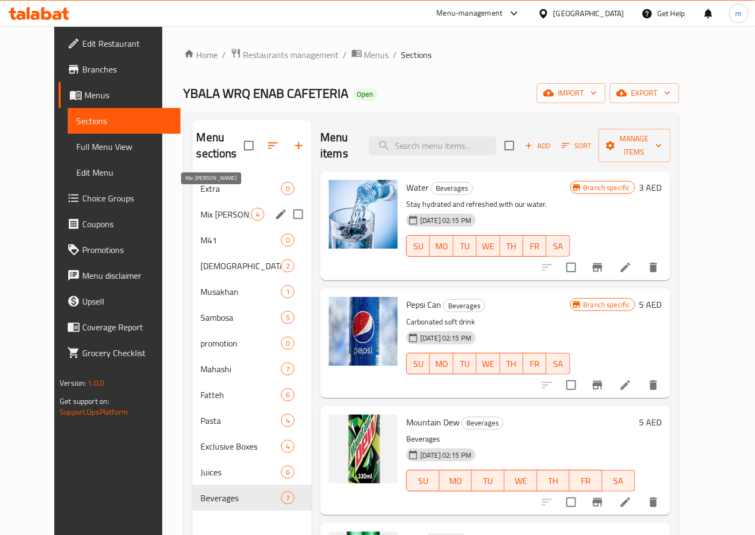
click at [212, 208] on span "Mix [PERSON_NAME]" at bounding box center [226, 214] width 50 height 13
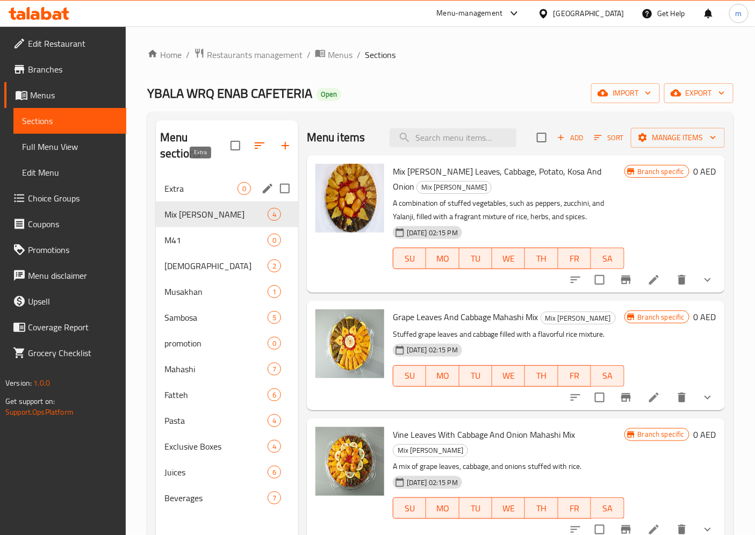
click at [225, 182] on span "Extra" at bounding box center [201, 188] width 73 height 13
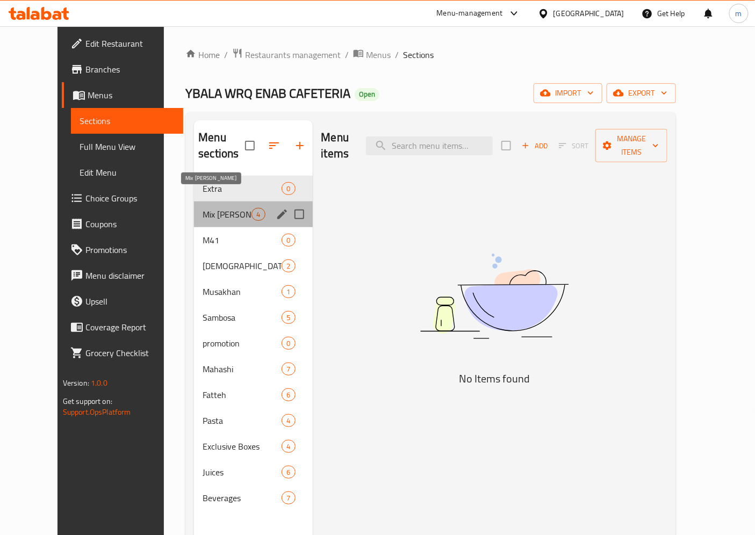
click at [221, 208] on span "Mix [PERSON_NAME]" at bounding box center [227, 214] width 49 height 13
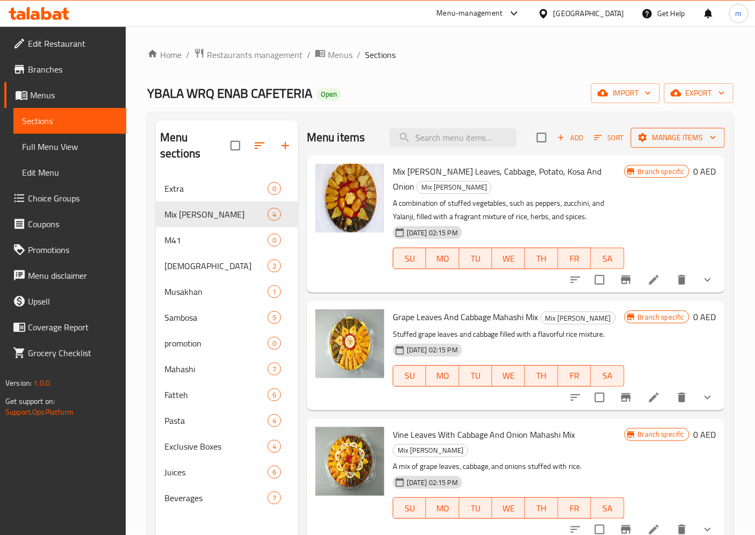
click at [670, 144] on span "Manage items" at bounding box center [678, 137] width 77 height 13
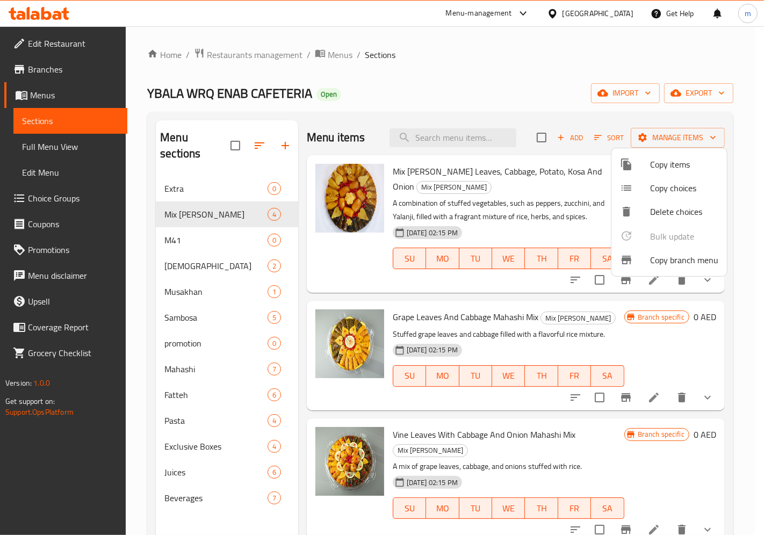
click at [746, 280] on div at bounding box center [382, 267] width 764 height 535
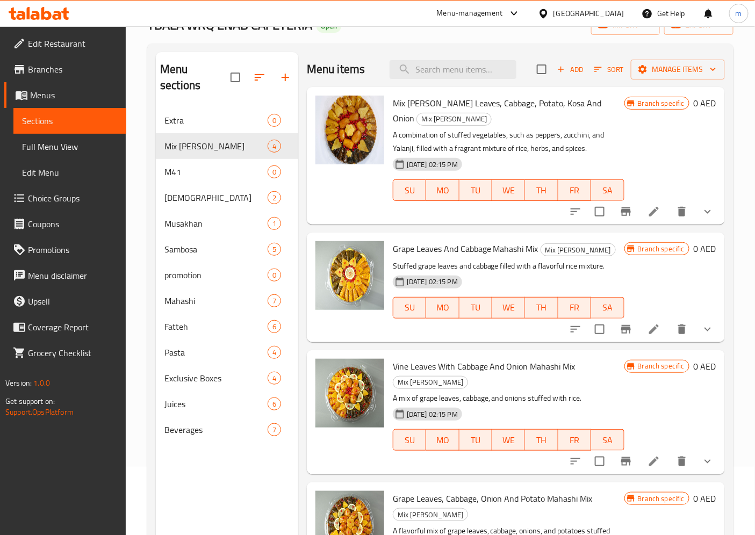
scroll to position [119, 0]
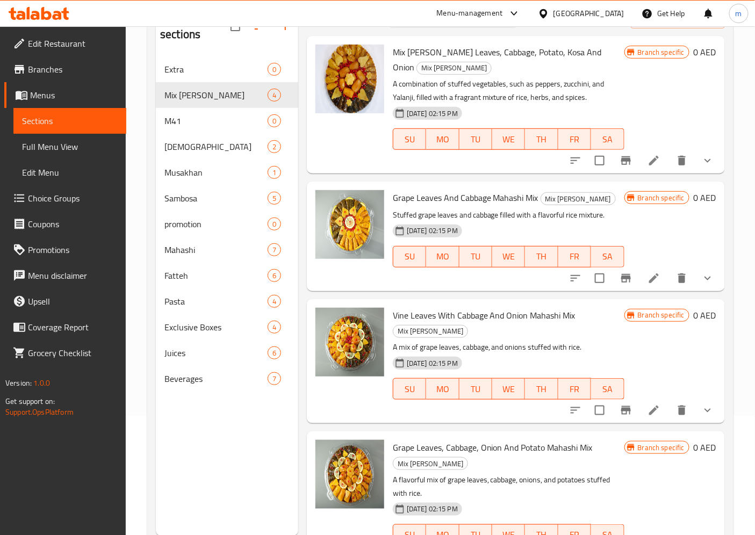
click at [62, 144] on span "Full Menu View" at bounding box center [70, 146] width 96 height 13
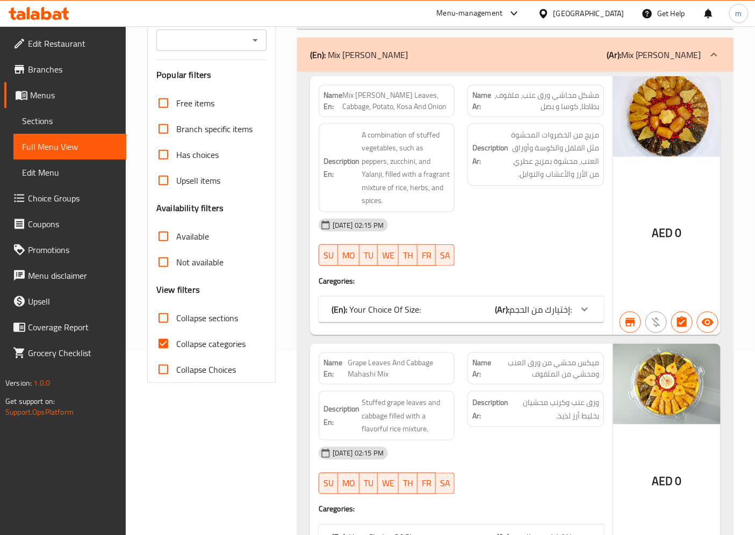
scroll to position [358, 0]
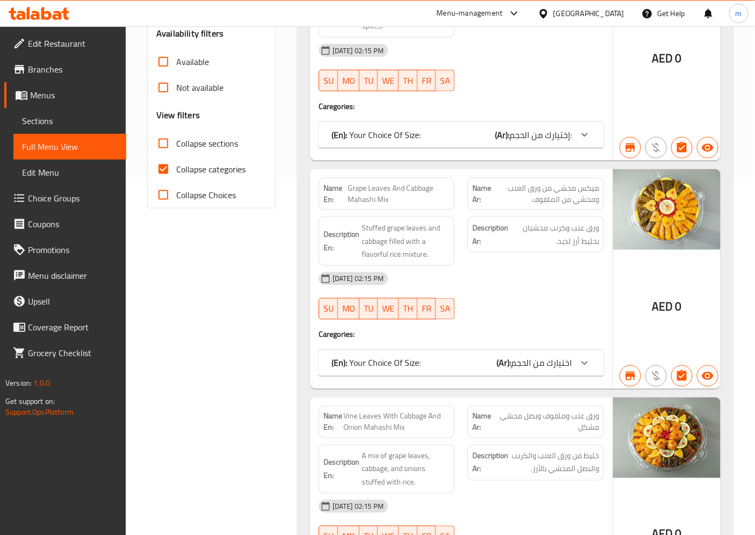
click at [239, 176] on span "Collapse categories" at bounding box center [210, 169] width 69 height 13
click at [176, 176] on input "Collapse categories" at bounding box center [164, 169] width 26 height 26
checkbox input "false"
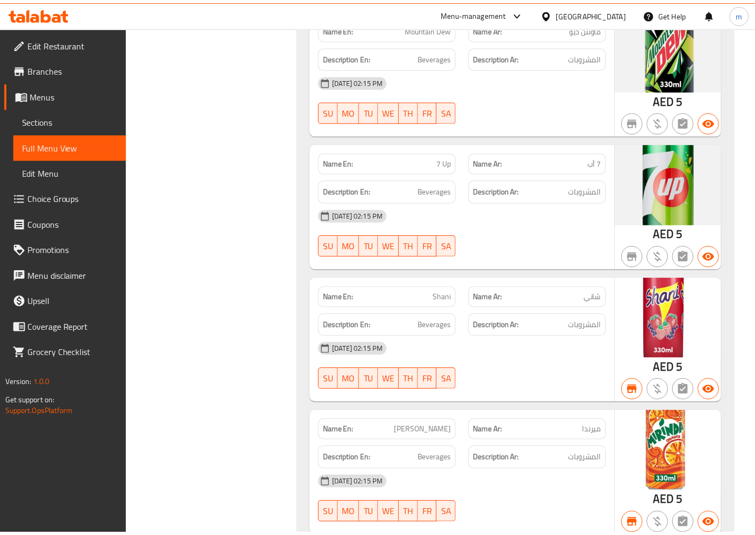
scroll to position [13788, 0]
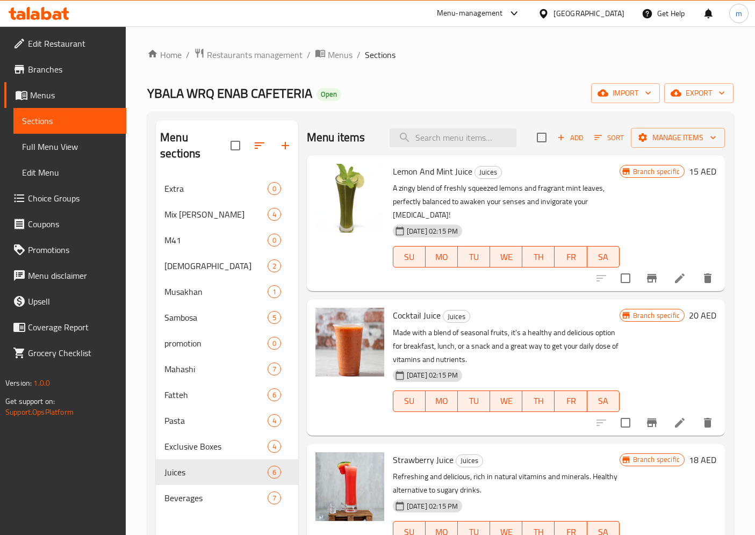
scroll to position [119, 0]
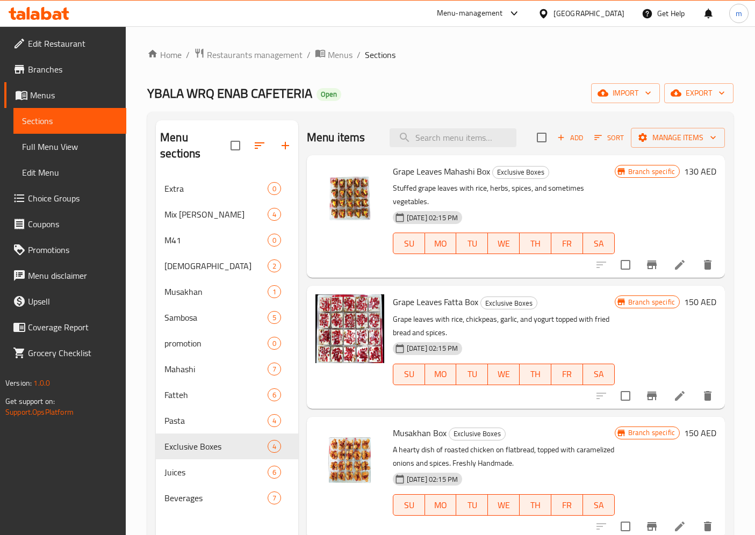
scroll to position [119, 0]
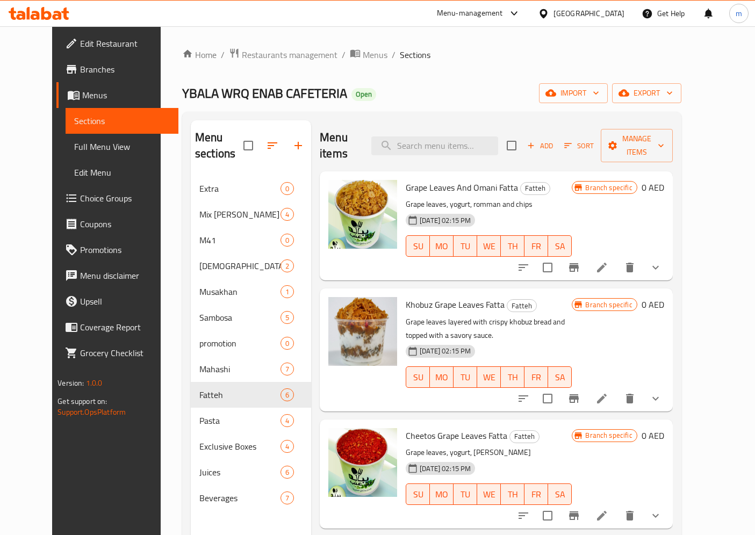
scroll to position [119, 0]
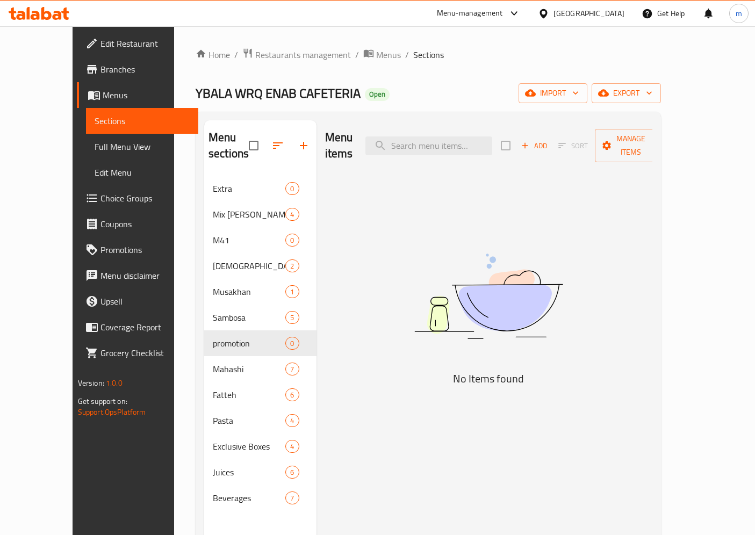
scroll to position [119, 0]
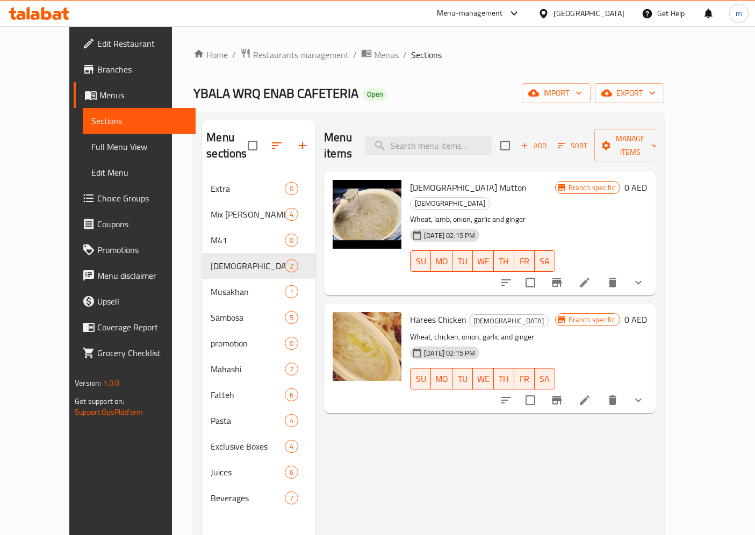
scroll to position [119, 0]
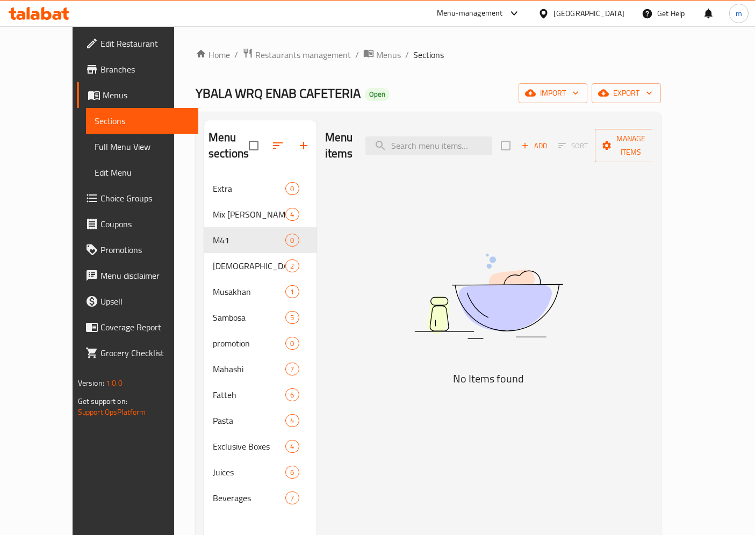
scroll to position [119, 0]
